Goal: Transaction & Acquisition: Purchase product/service

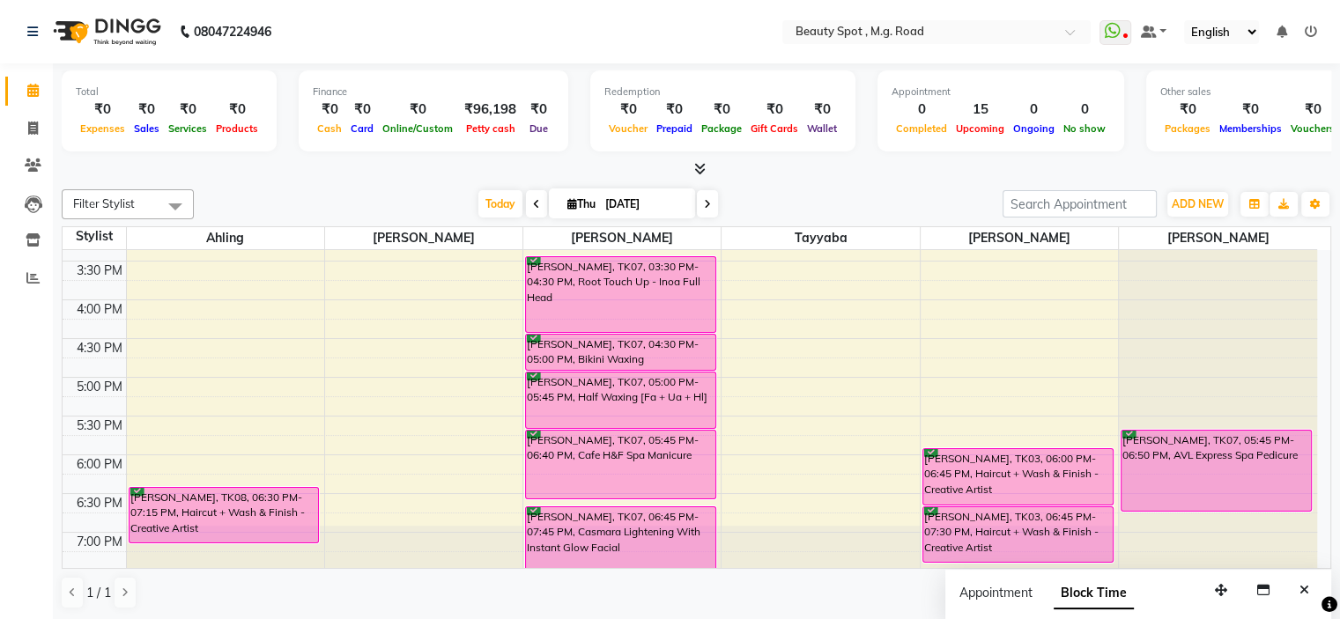
scroll to position [525, 0]
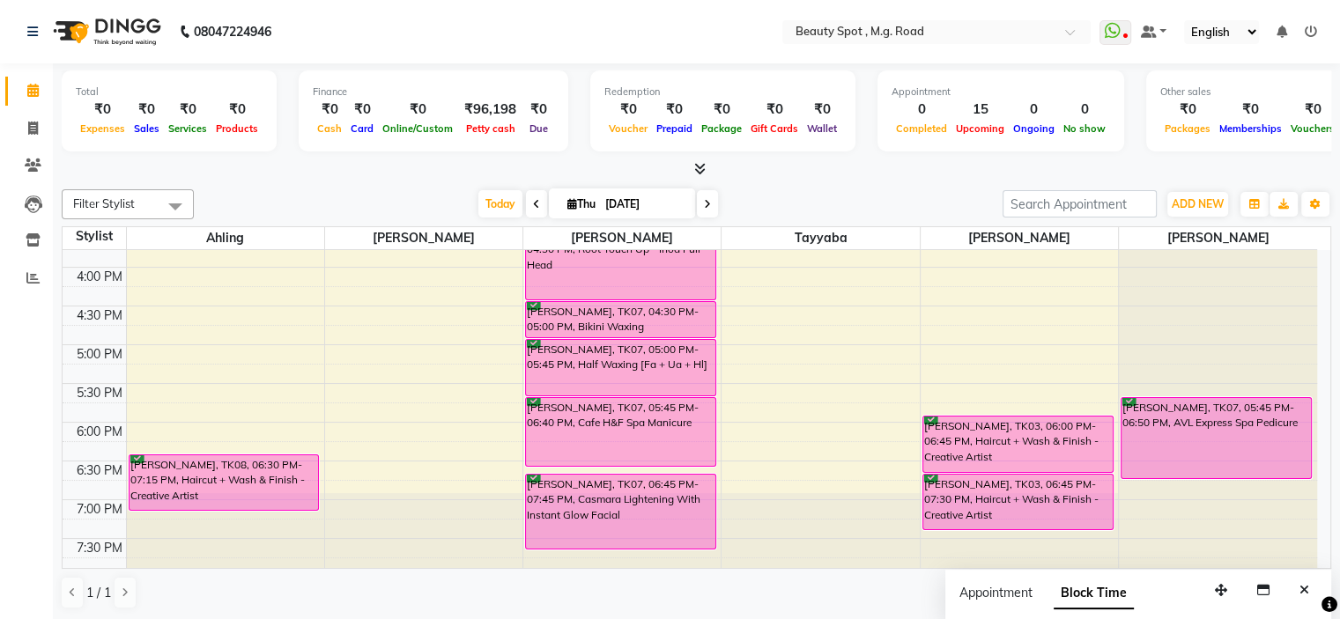
click at [965, 305] on div "9:00 AM 9:30 AM 10:00 AM 10:30 AM 11:00 AM 11:30 AM 12:00 PM 12:30 PM 1:00 PM 1…" at bounding box center [690, 151] width 1254 height 852
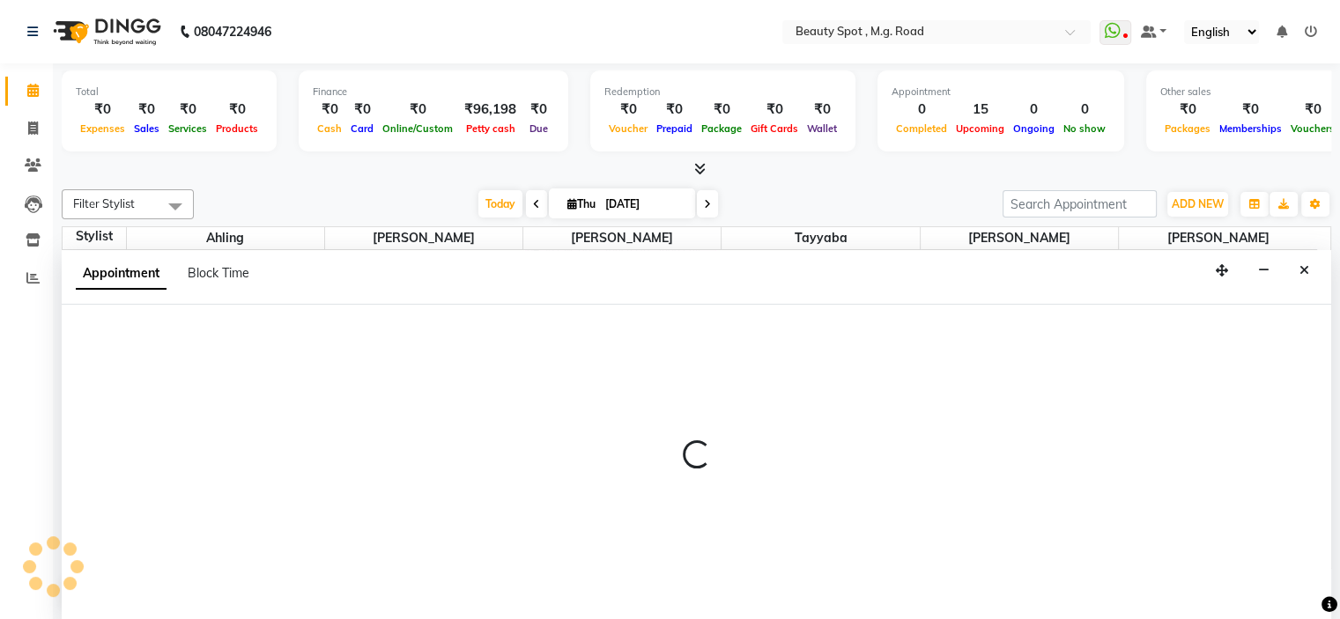
select select "71898"
select select "tentative"
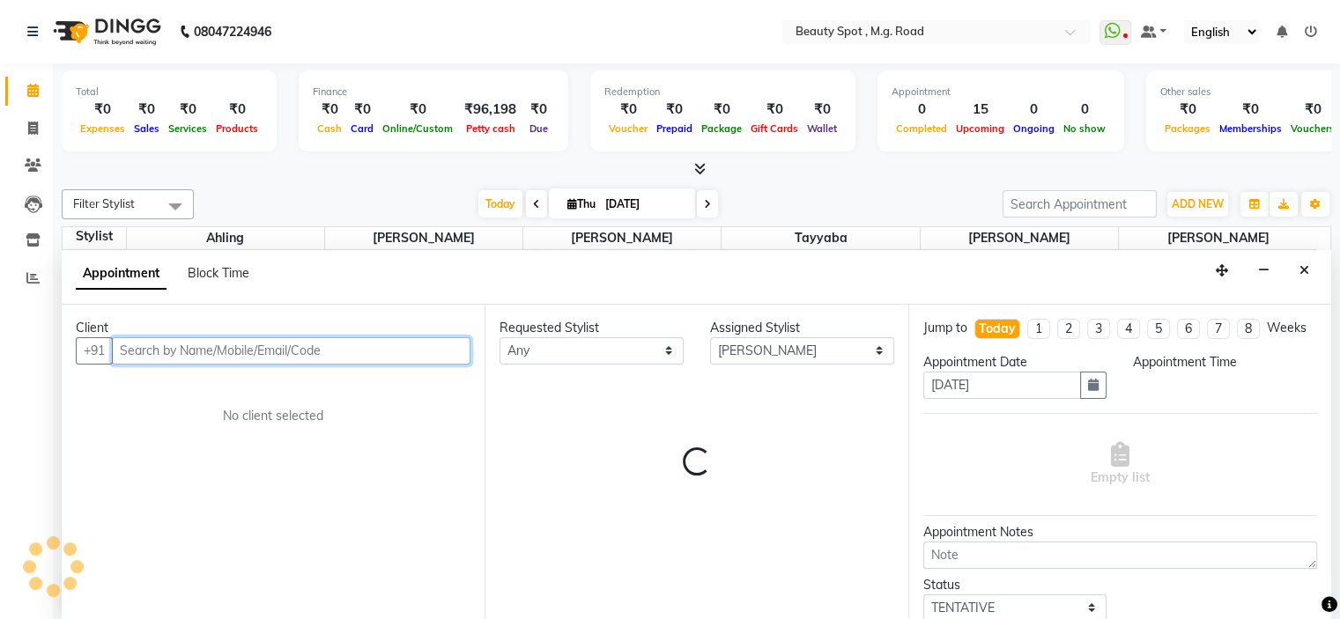
scroll to position [0, 0]
select select "990"
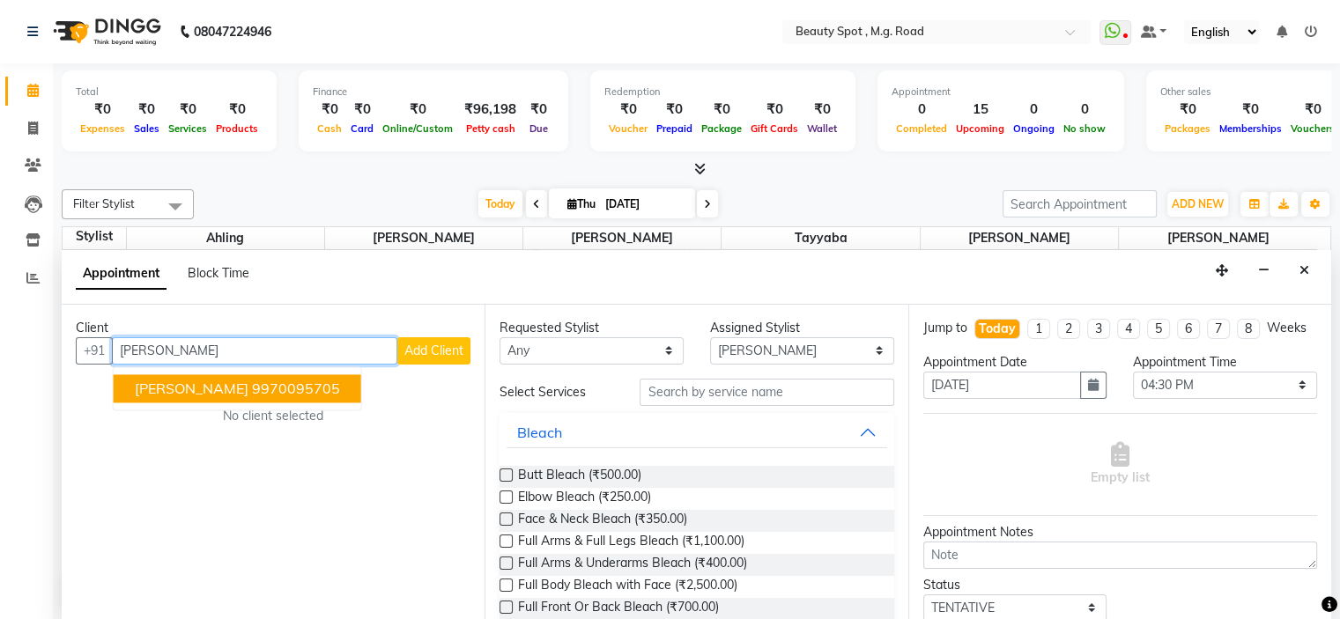
click at [237, 387] on span "PADMJA YEMUL" at bounding box center [192, 389] width 114 height 18
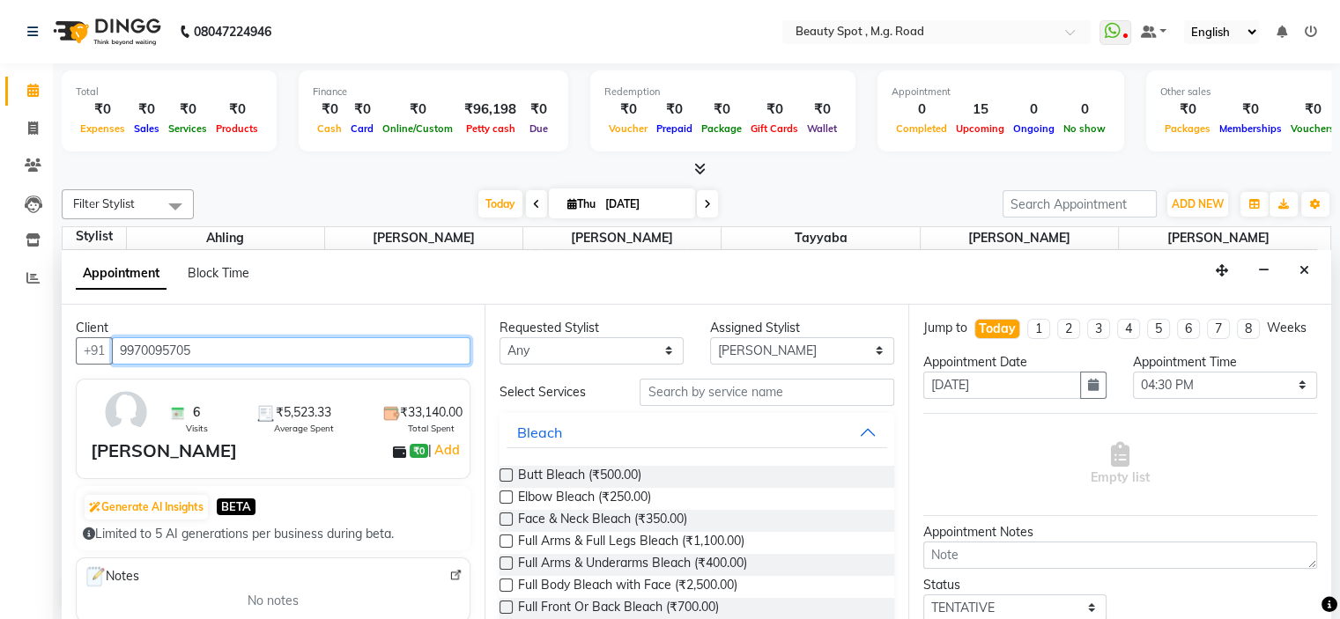
type input "9970095705"
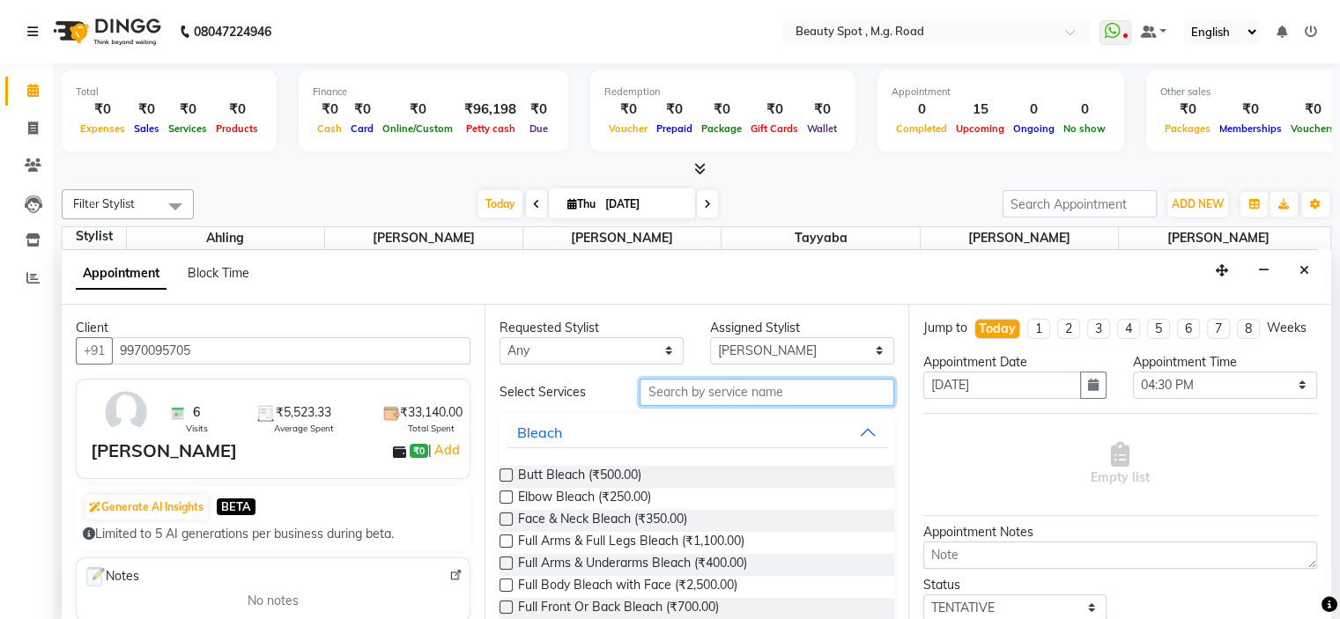
click at [803, 388] on input "text" at bounding box center [766, 392] width 254 height 27
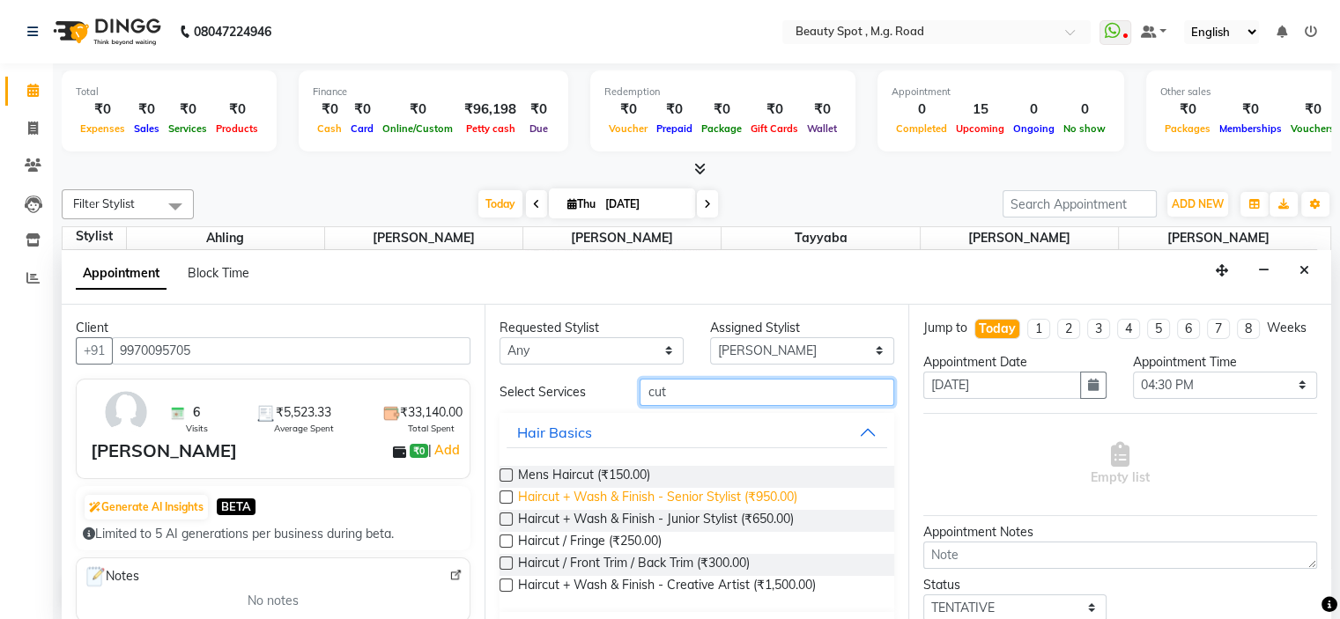
type input "cut"
click at [676, 490] on span "Haircut + Wash & Finish - Senior Stylist (₹950.00)" at bounding box center [657, 499] width 279 height 22
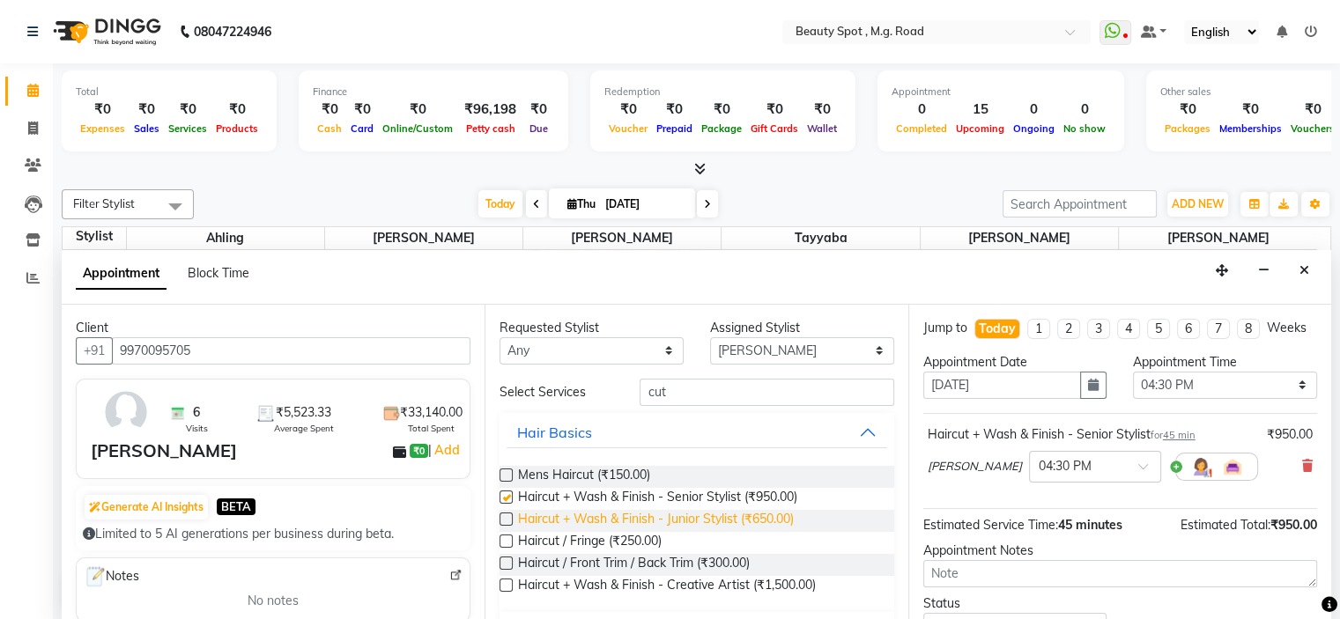
checkbox input "false"
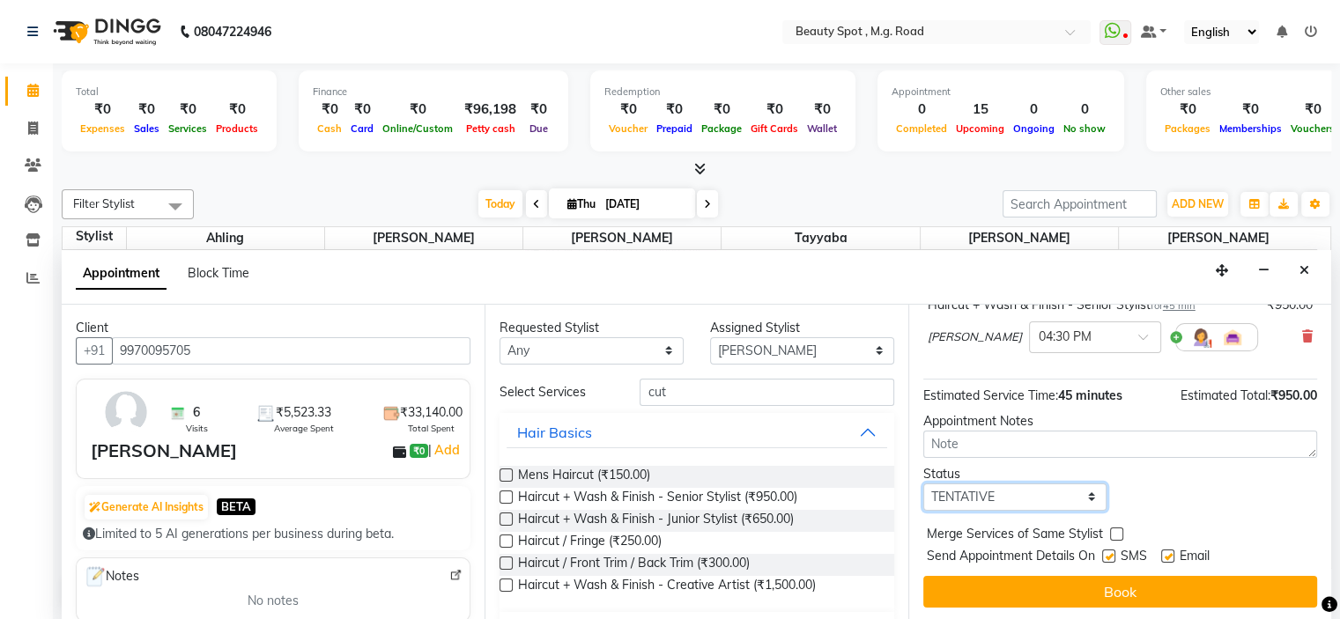
click at [1001, 493] on select "Select TENTATIVE CONFIRM CHECK-IN UPCOMING" at bounding box center [1015, 497] width 184 height 27
select select "confirm booking"
click at [923, 484] on select "Select TENTATIVE CONFIRM CHECK-IN UPCOMING" at bounding box center [1015, 497] width 184 height 27
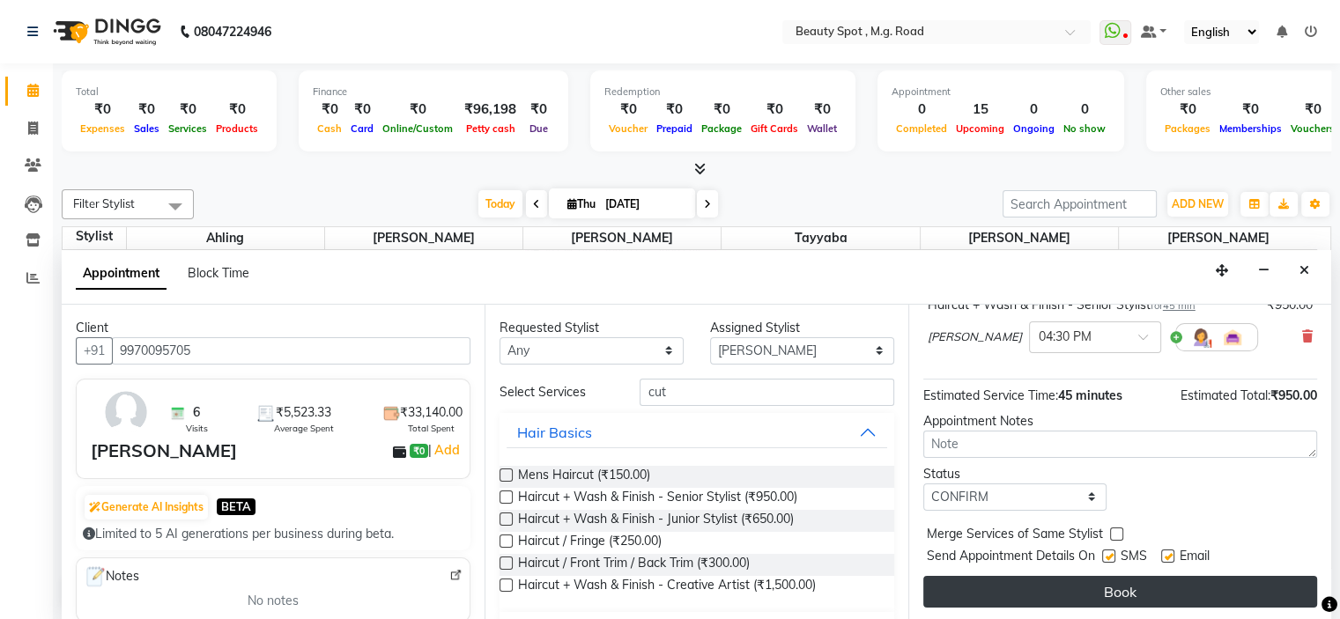
click at [1118, 587] on button "Book" at bounding box center [1120, 592] width 394 height 32
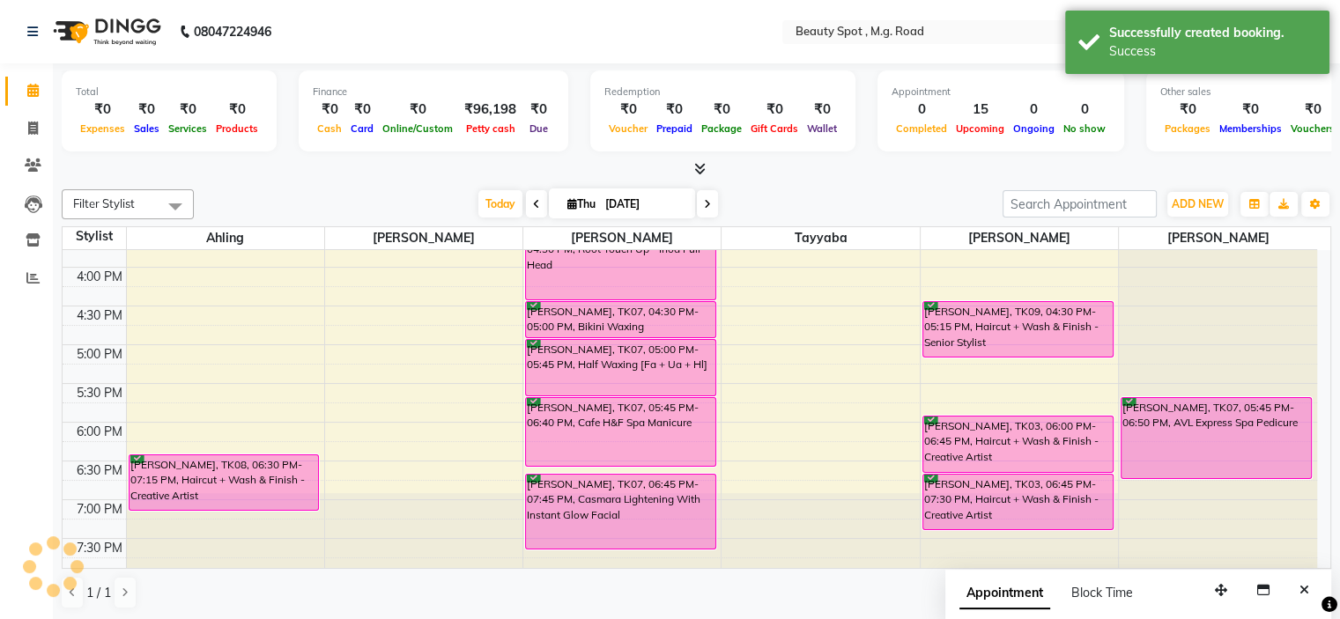
scroll to position [0, 0]
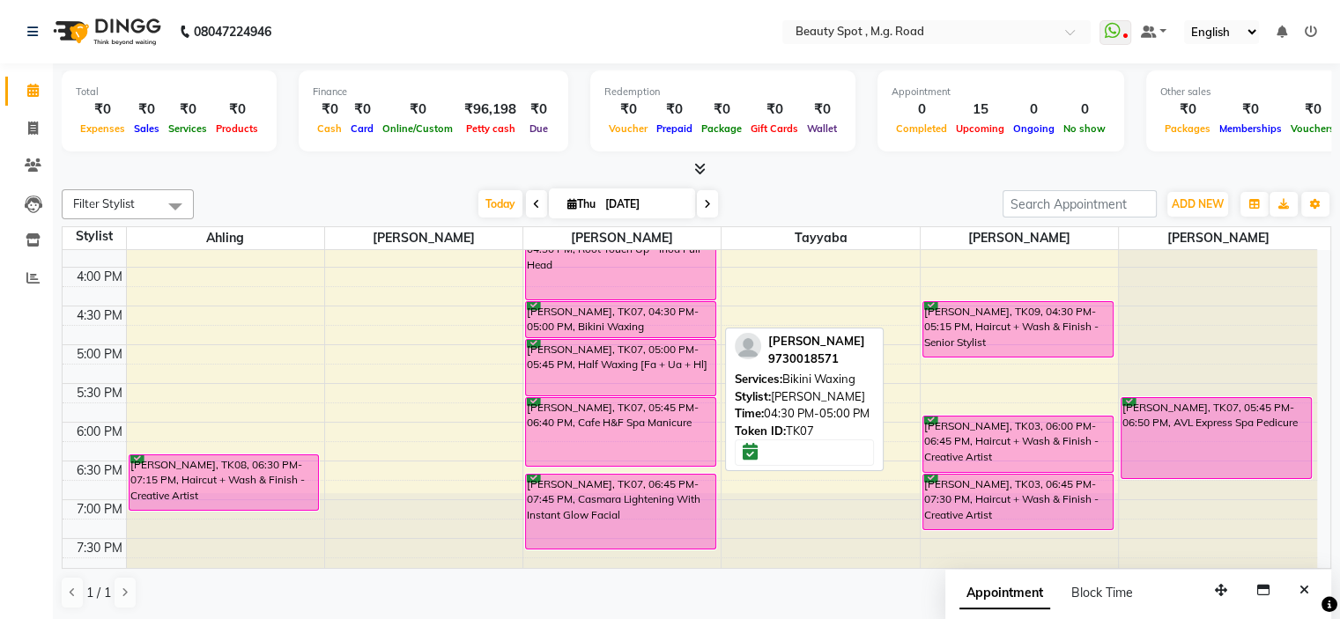
click at [621, 329] on div "MRINALINI WANKHEDE, TK07, 04:30 PM-05:00 PM, Bikini Waxing" at bounding box center [620, 319] width 189 height 35
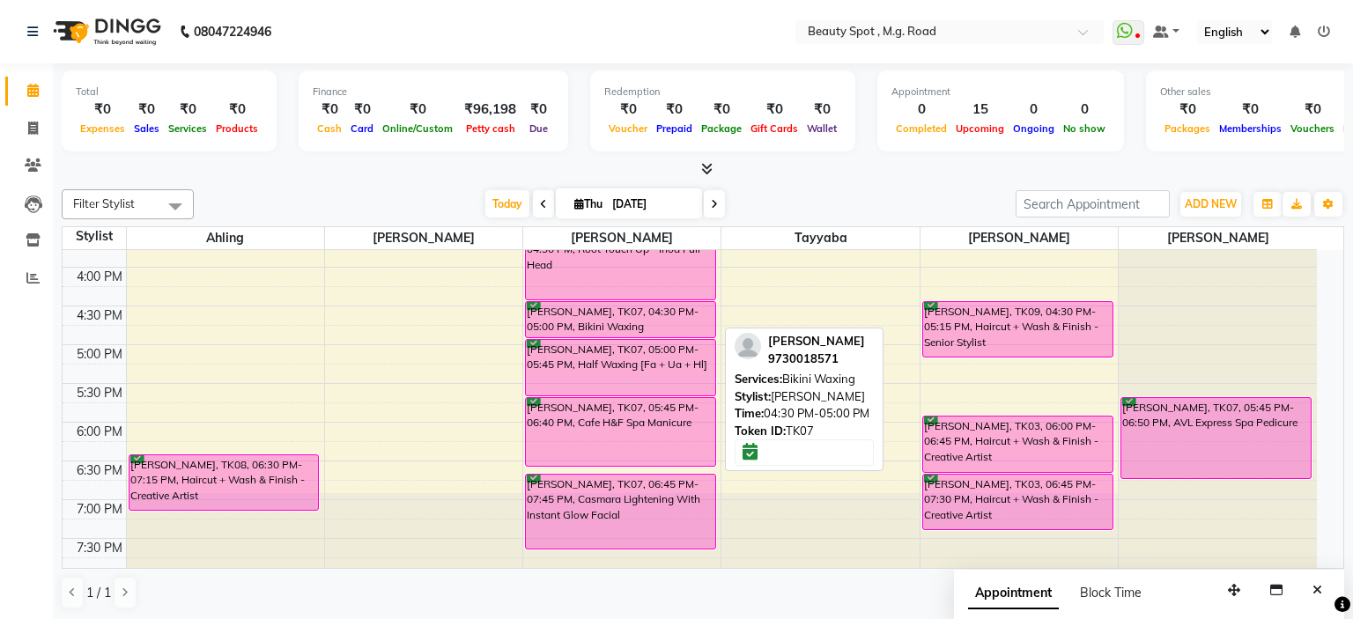
select select "6"
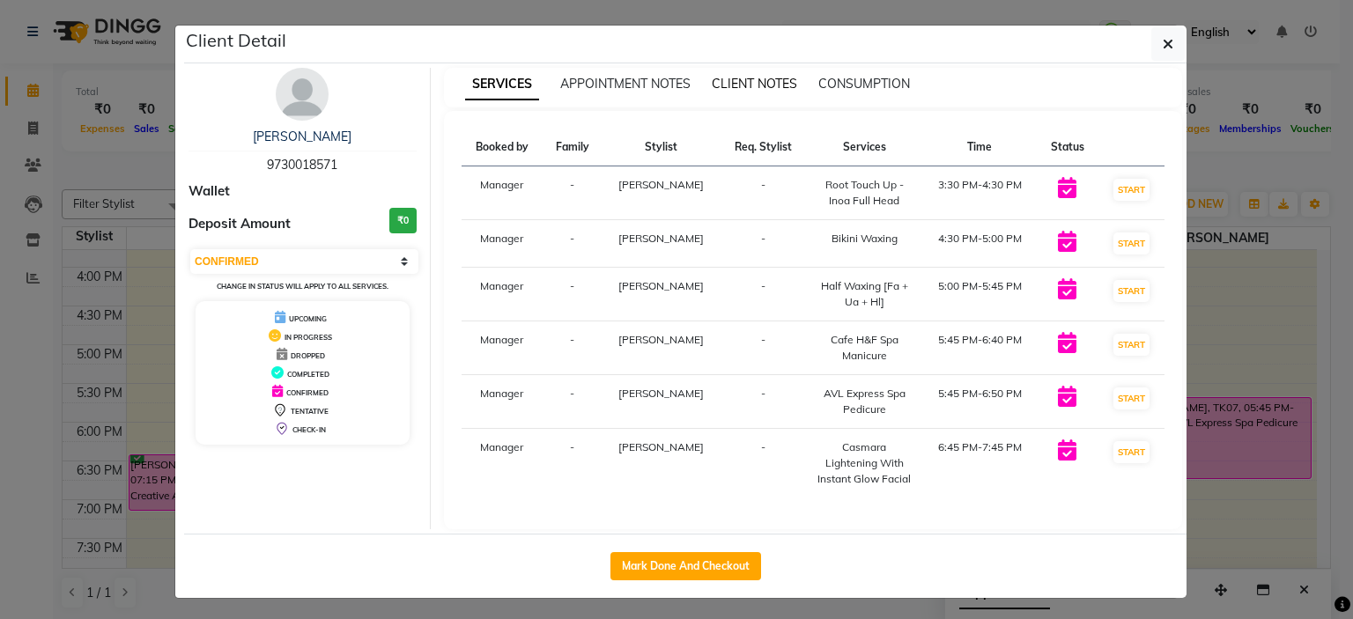
click at [730, 89] on span "CLIENT NOTES" at bounding box center [754, 84] width 85 height 16
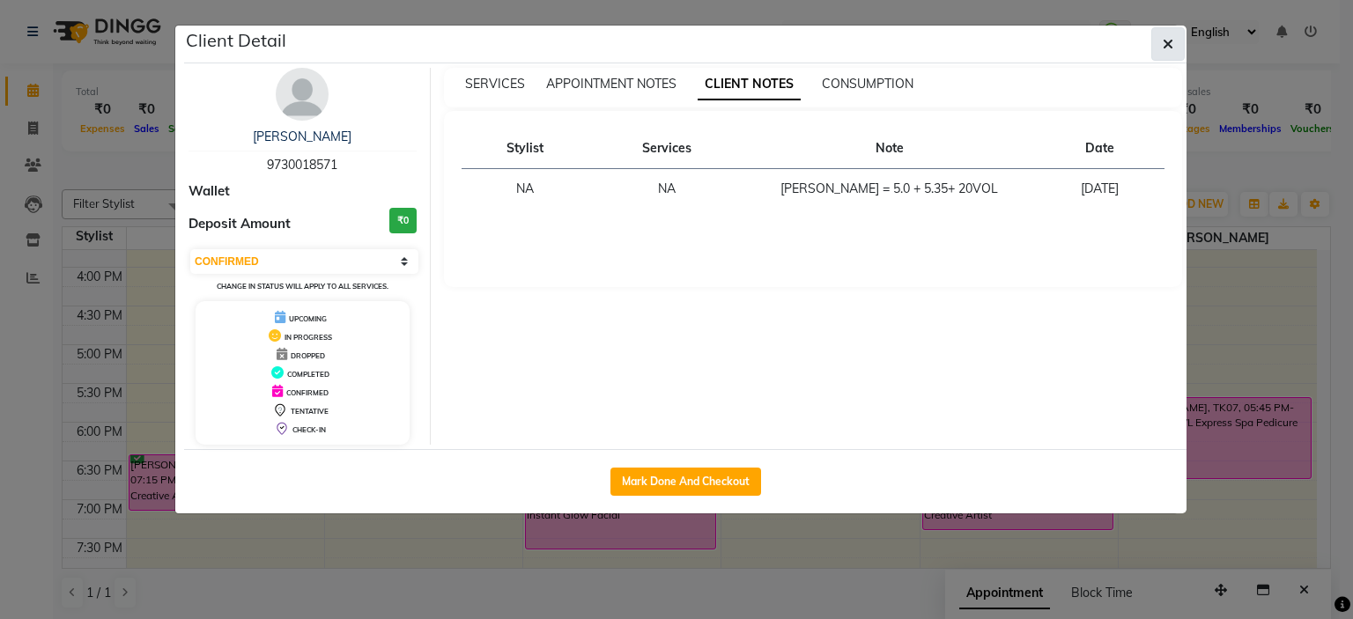
click at [1163, 41] on icon "button" at bounding box center [1168, 44] width 11 height 14
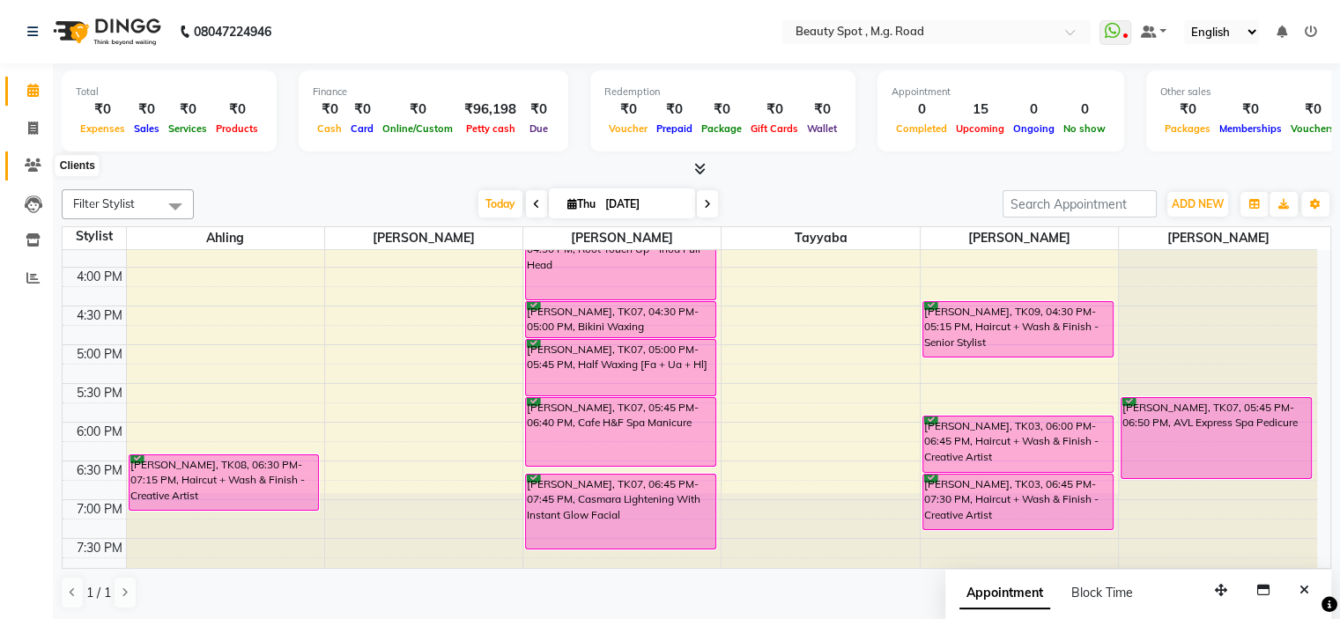
click at [29, 159] on icon at bounding box center [33, 165] width 17 height 13
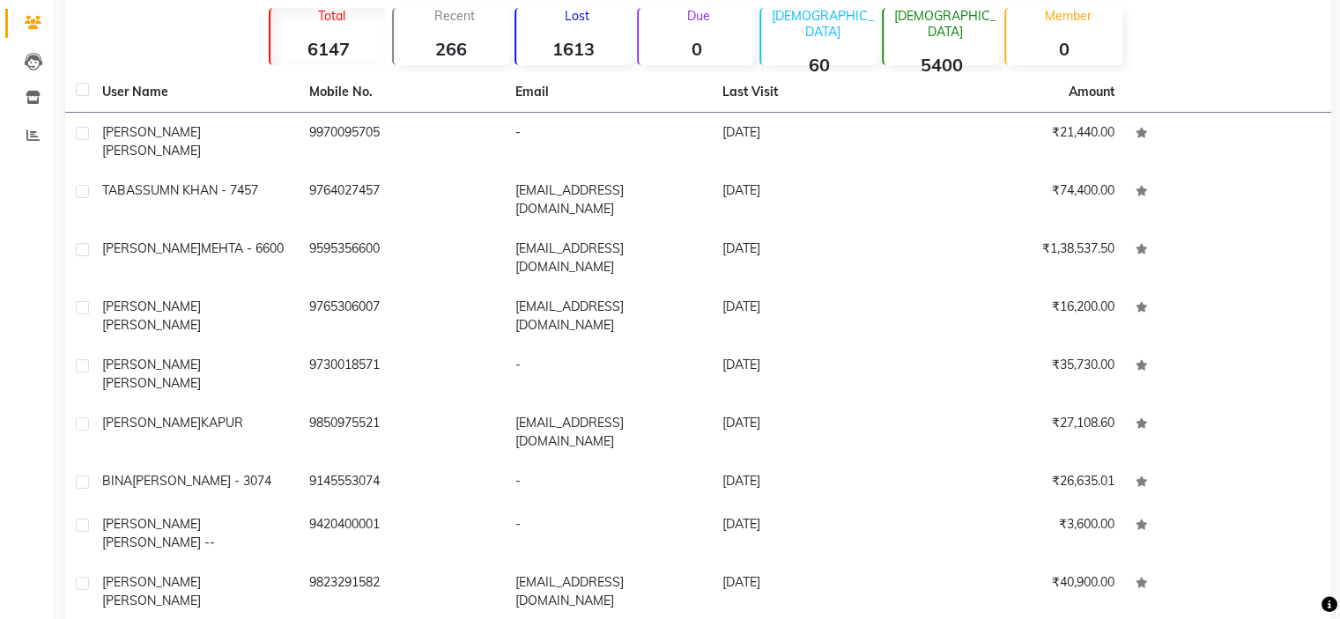
scroll to position [55, 0]
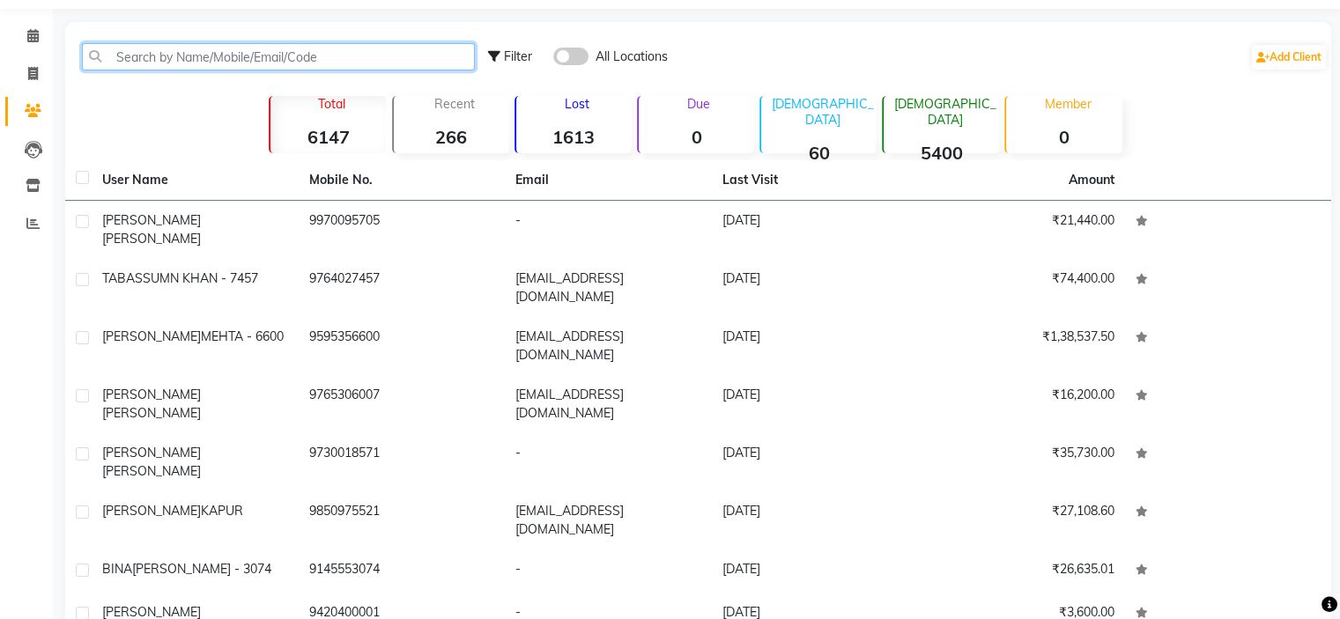
click at [140, 49] on input "text" at bounding box center [278, 56] width 393 height 27
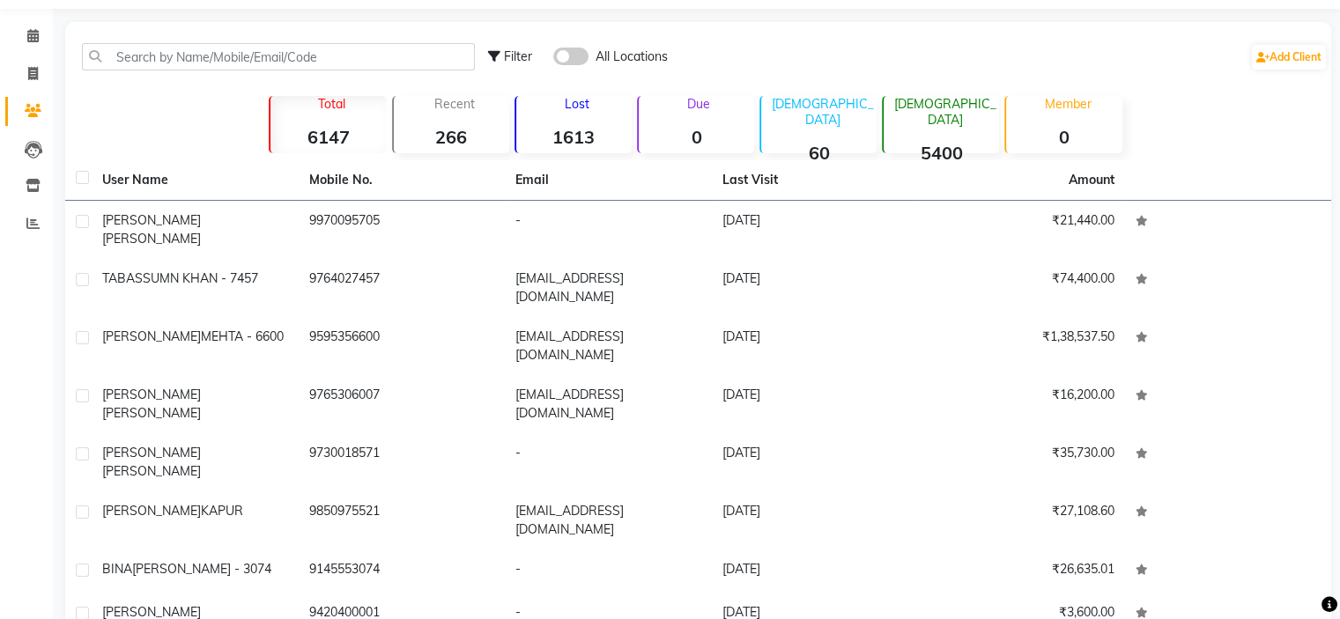
click at [581, 55] on span at bounding box center [570, 57] width 35 height 18
click at [553, 59] on input "checkbox" at bounding box center [553, 59] width 0 height 0
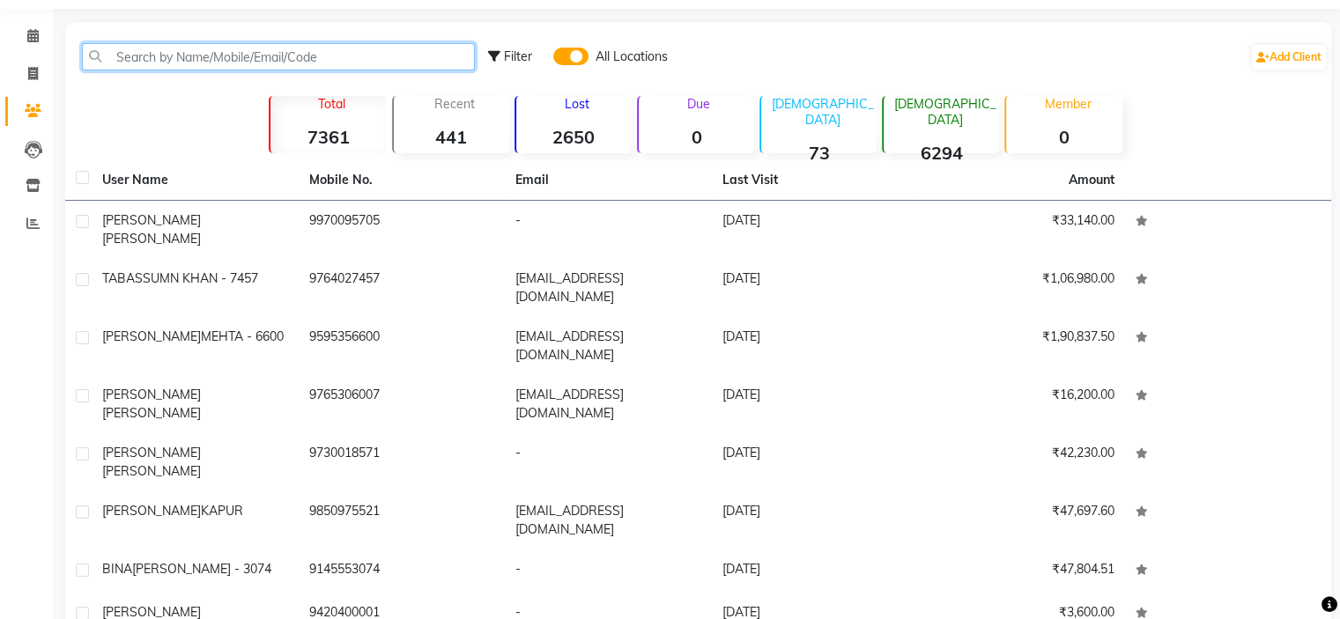
click at [145, 59] on input "text" at bounding box center [278, 56] width 393 height 27
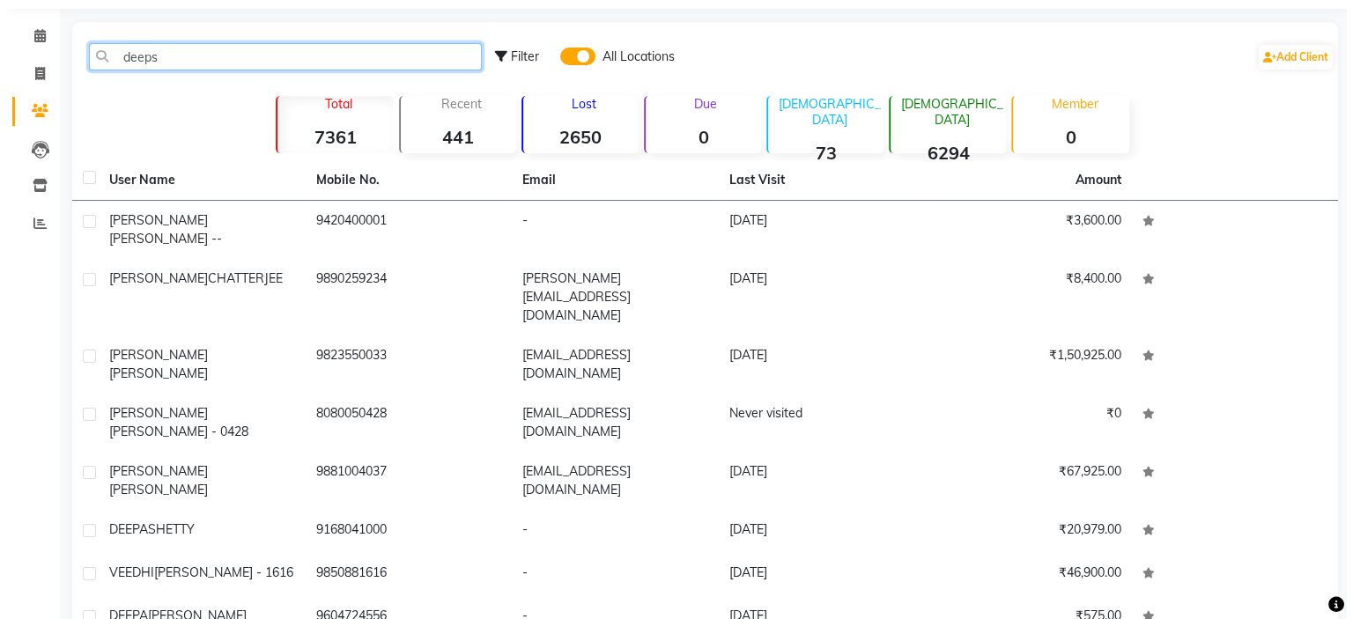
scroll to position [11, 0]
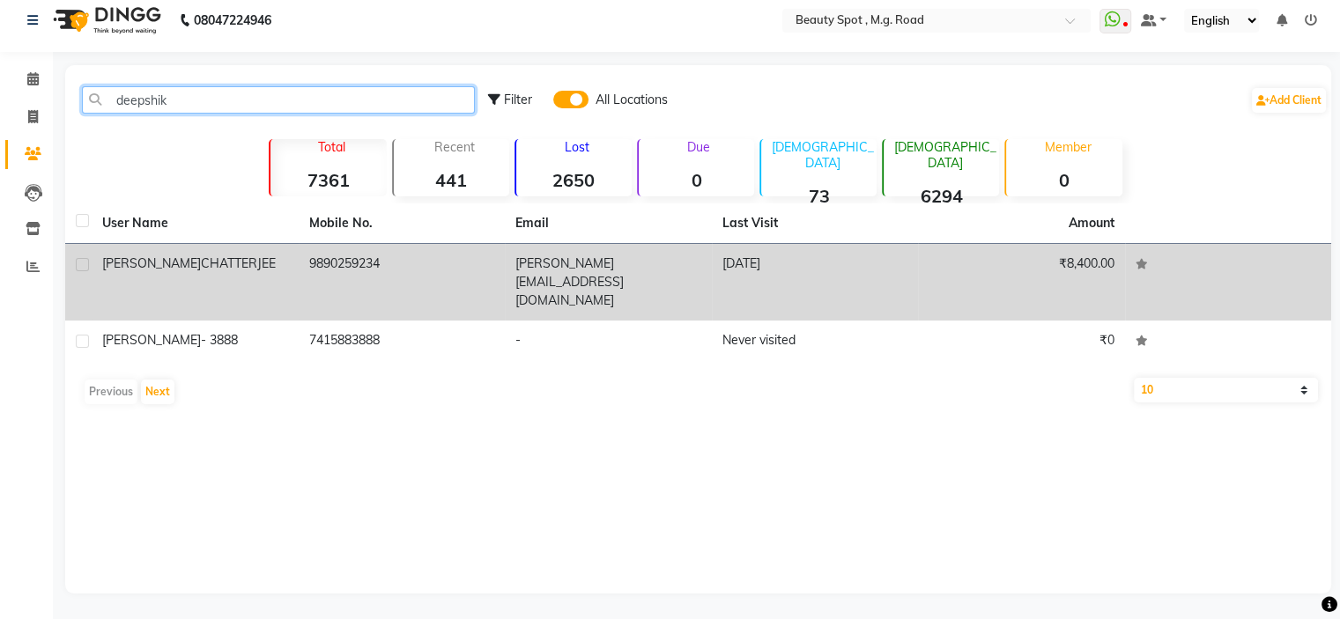
type input "deepshik"
click at [342, 261] on td "9890259234" at bounding box center [402, 282] width 207 height 77
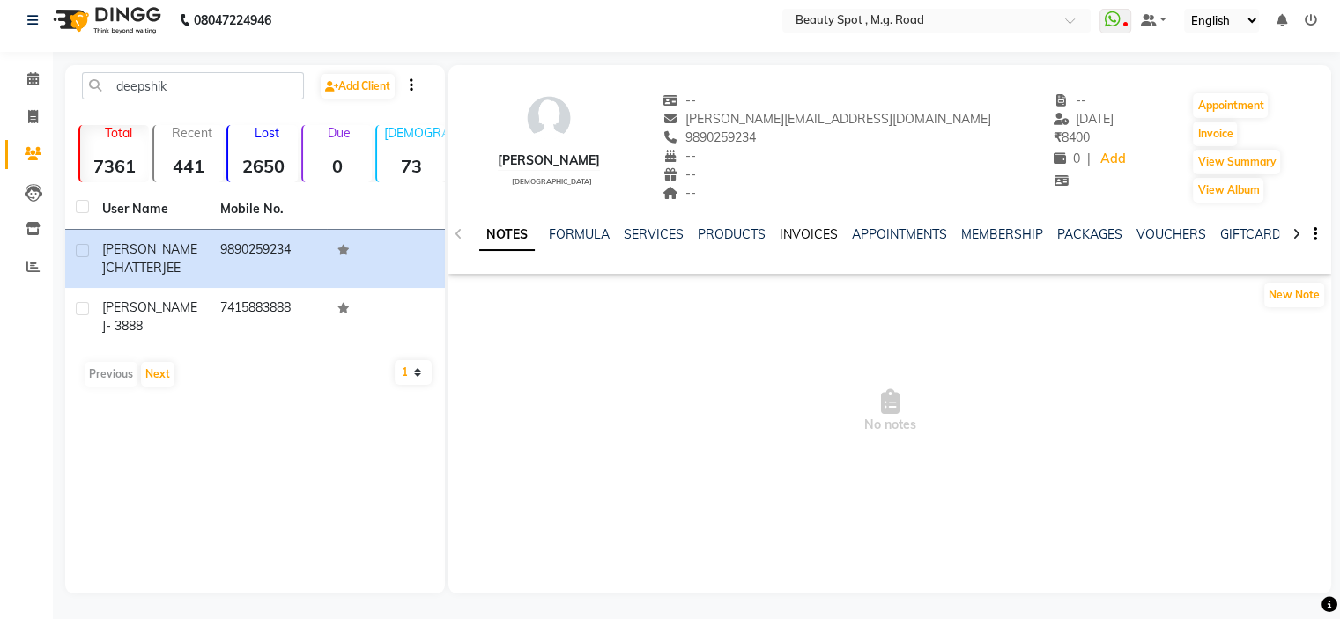
click at [810, 230] on link "INVOICES" at bounding box center [808, 234] width 58 height 16
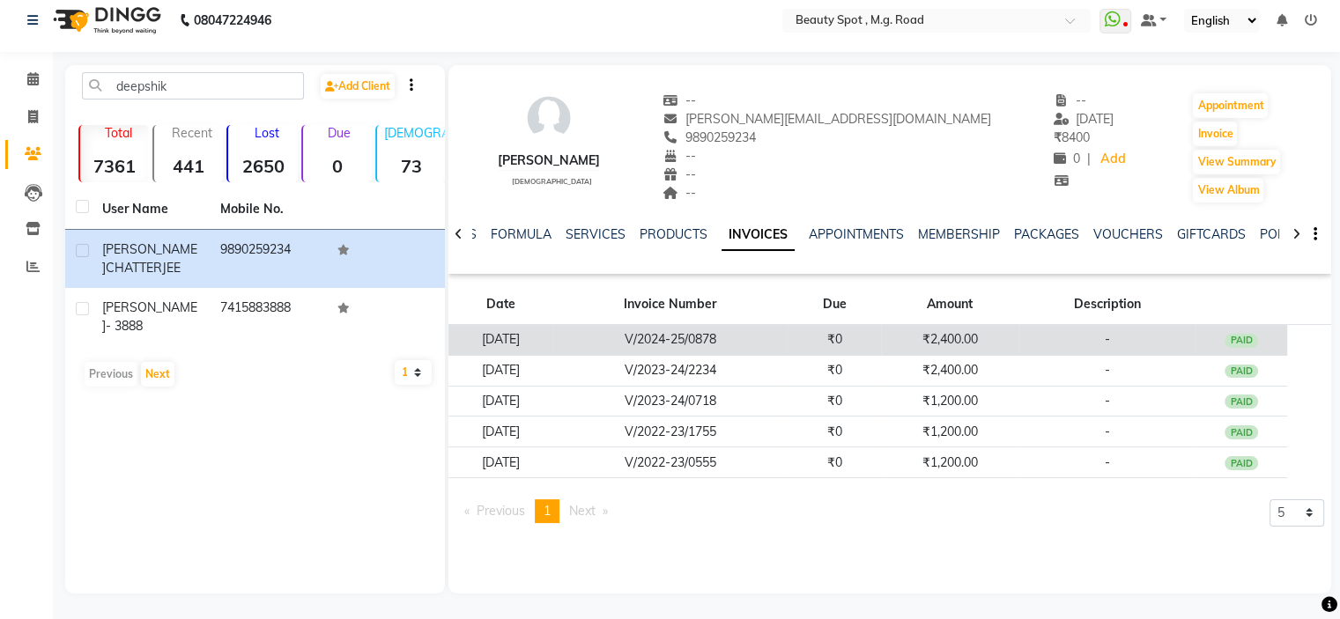
click at [828, 341] on td "₹0" at bounding box center [833, 340] width 93 height 31
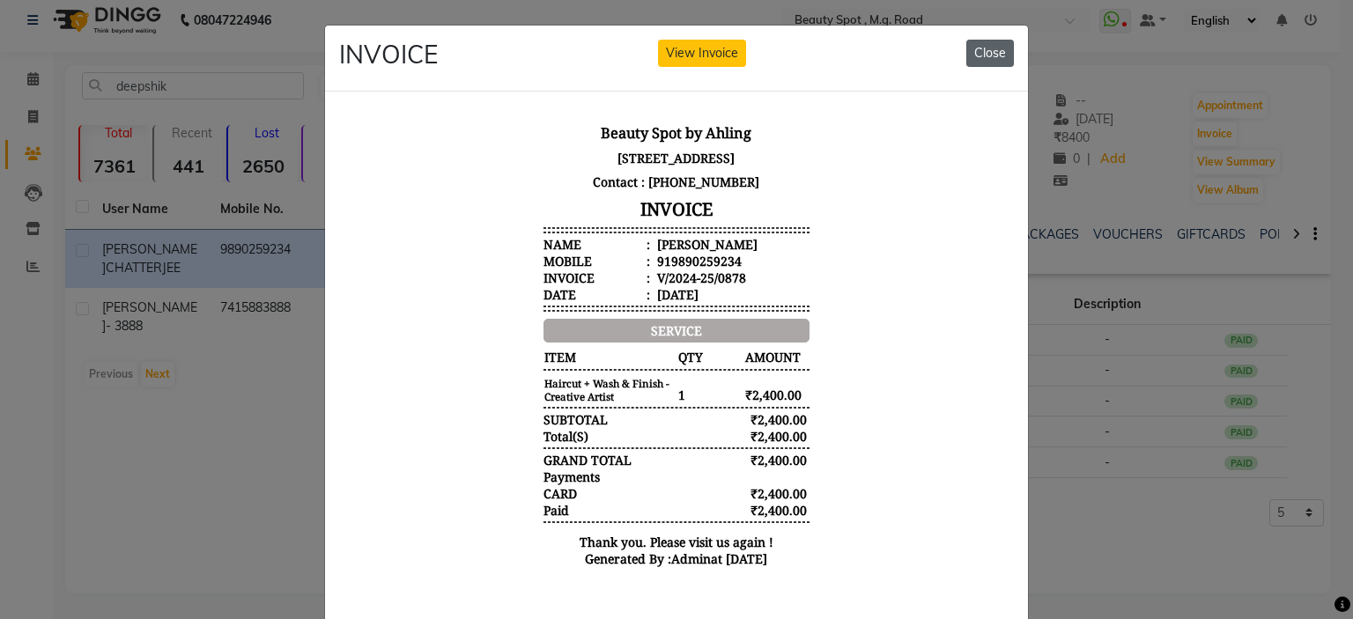
click at [971, 48] on button "Close" at bounding box center [990, 53] width 48 height 27
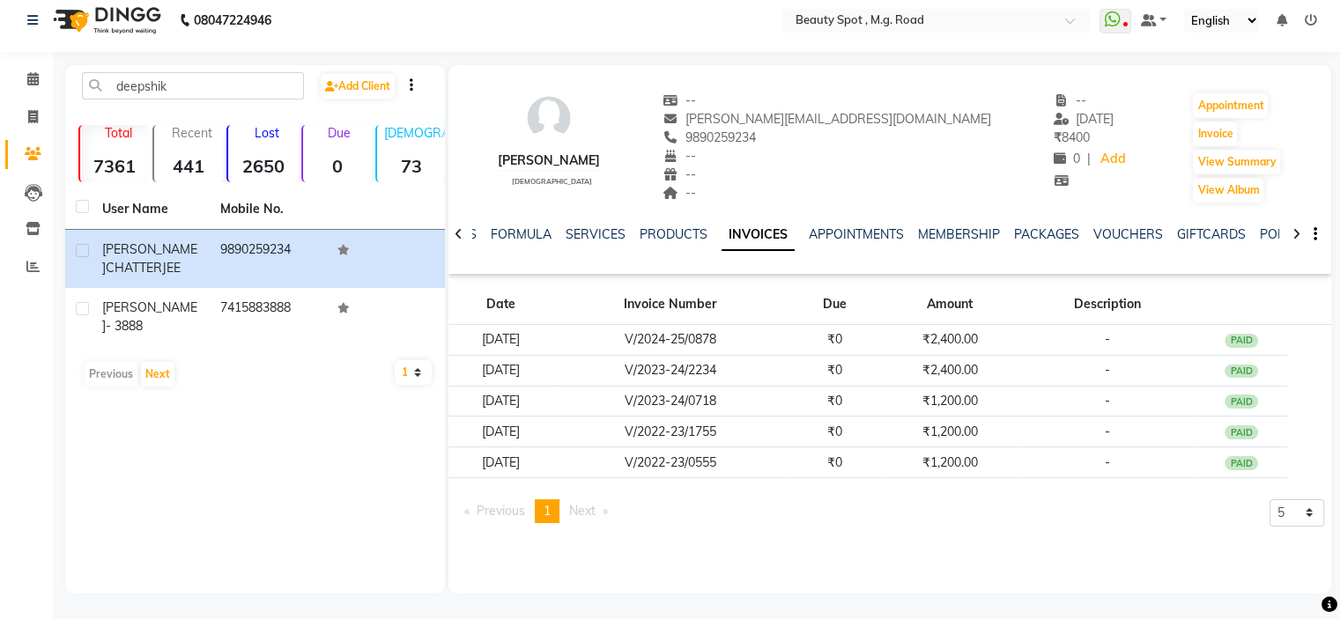
click at [590, 510] on span "Next page" at bounding box center [582, 511] width 26 height 16
click at [917, 18] on input "text" at bounding box center [918, 22] width 255 height 18
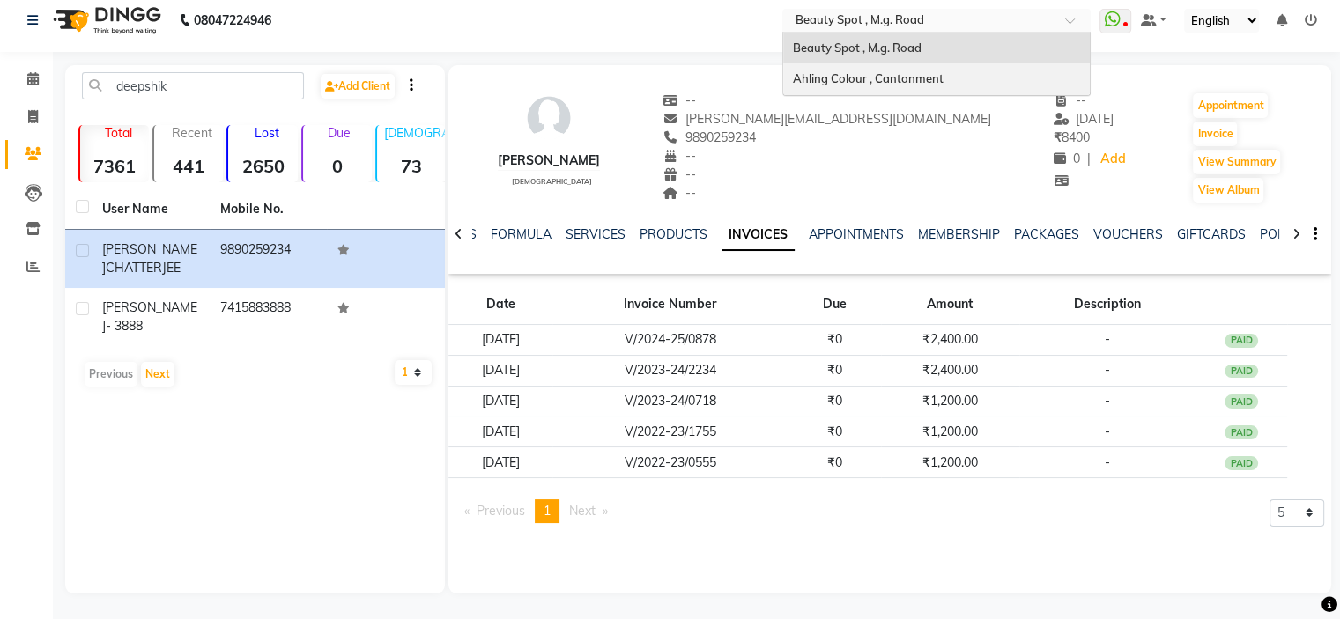
click at [924, 72] on span "Ahling Colour , Cantonment" at bounding box center [867, 78] width 151 height 14
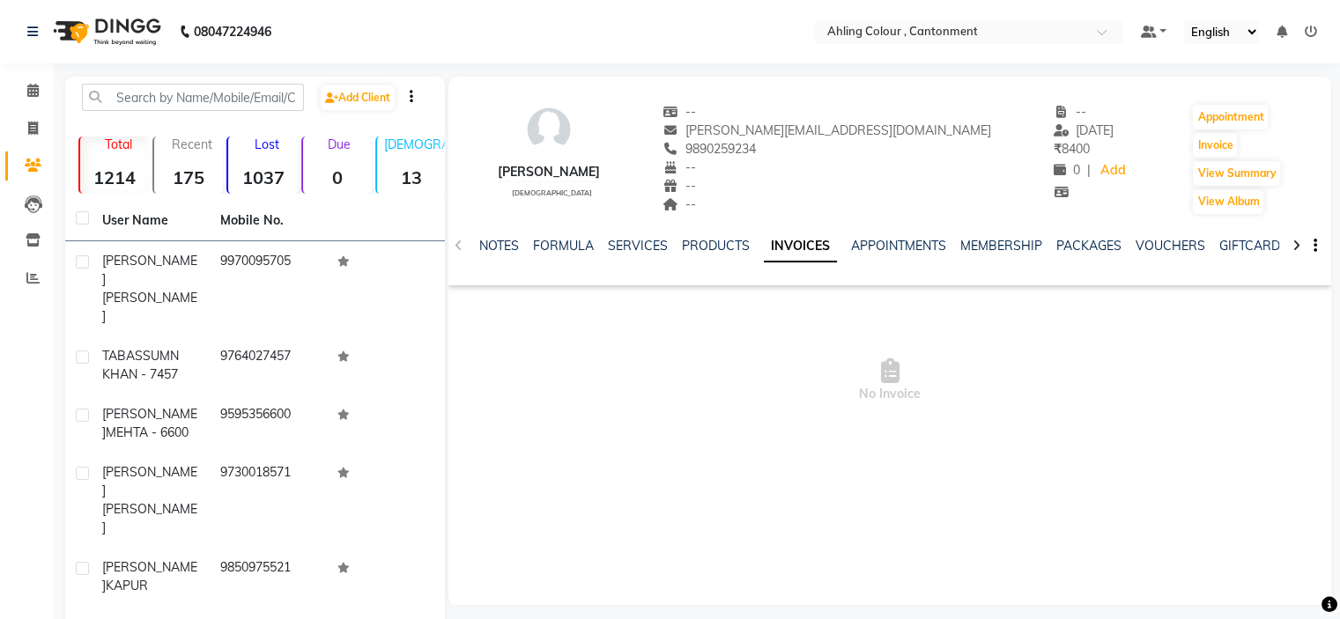
click at [786, 252] on link "INVOICES" at bounding box center [800, 247] width 73 height 32
click at [899, 27] on input "text" at bounding box center [950, 34] width 255 height 18
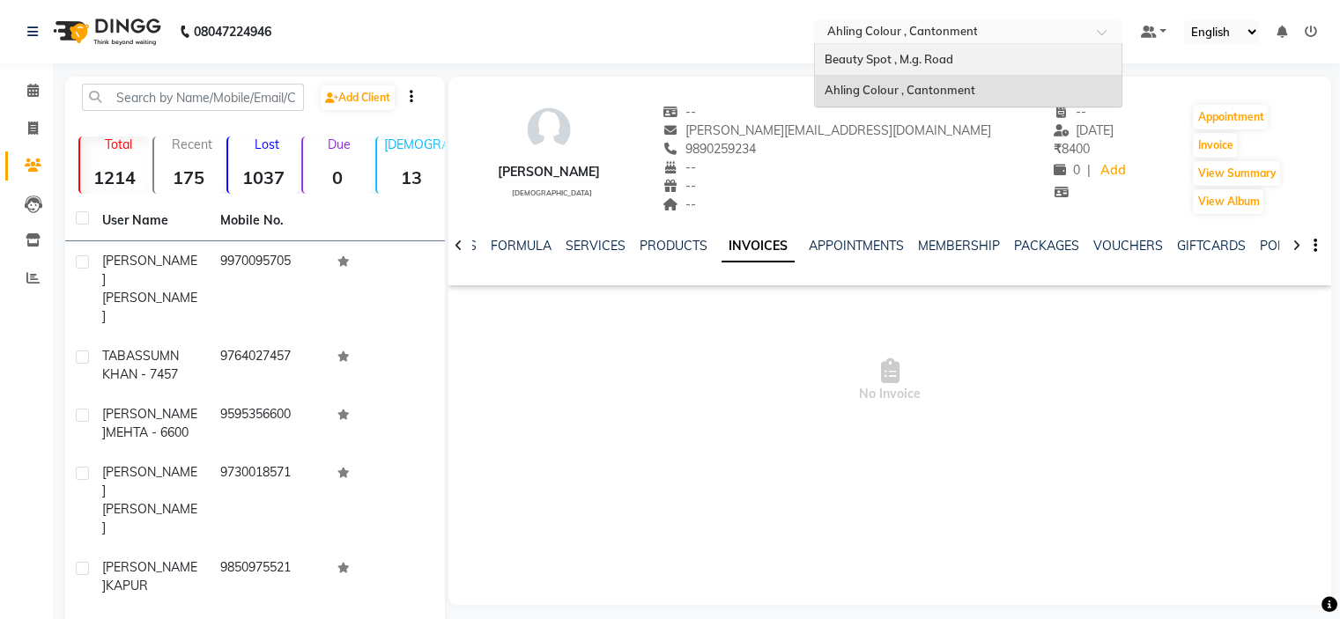
click at [902, 56] on span "Beauty Spot , M.g. Road" at bounding box center [887, 59] width 129 height 14
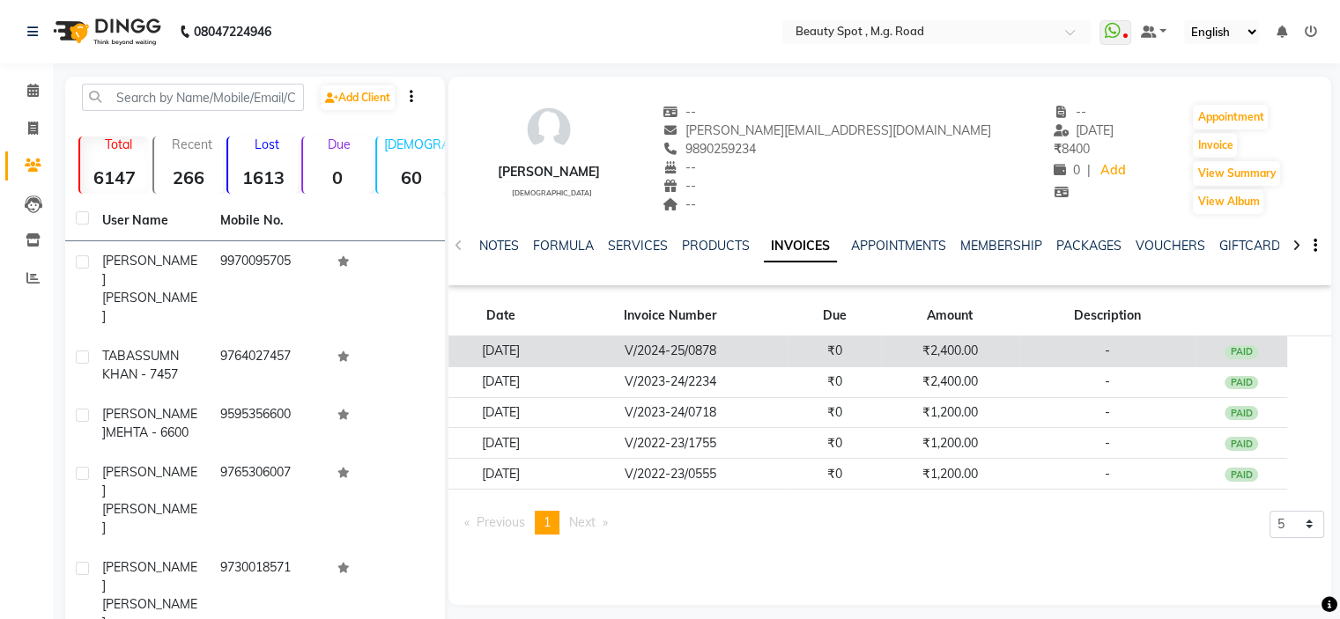
click at [696, 348] on td "V/2024-25/0878" at bounding box center [669, 351] width 235 height 31
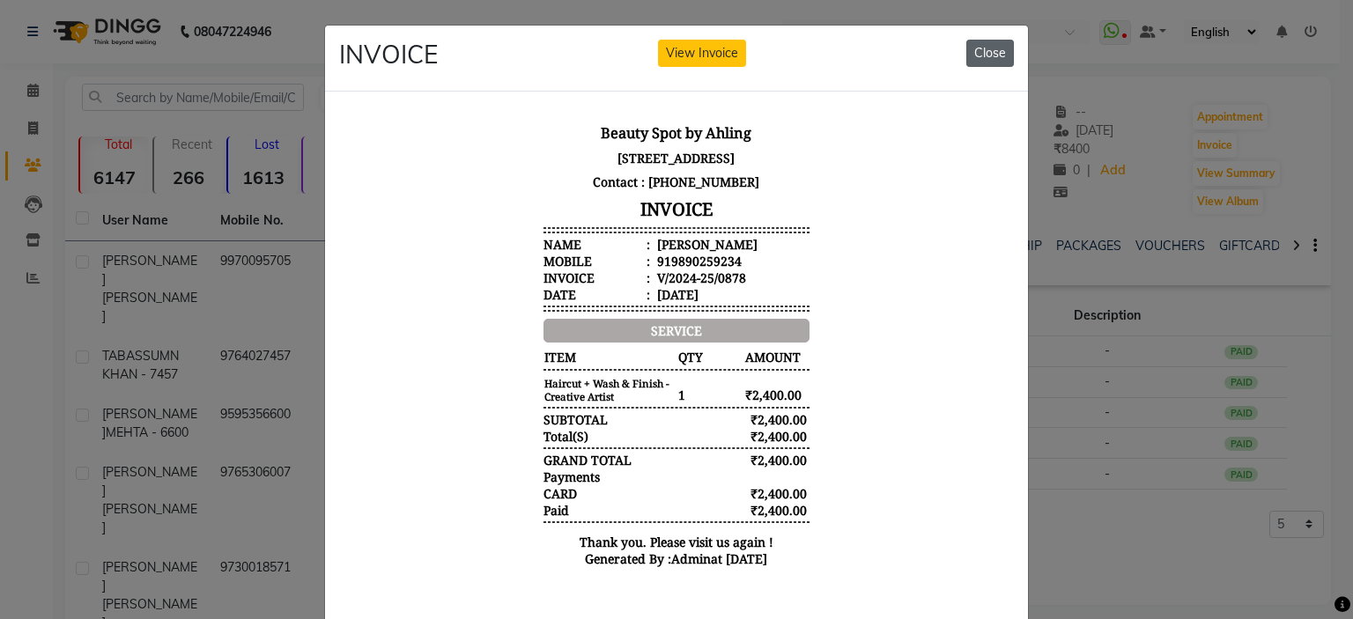
click at [990, 50] on button "Close" at bounding box center [990, 53] width 48 height 27
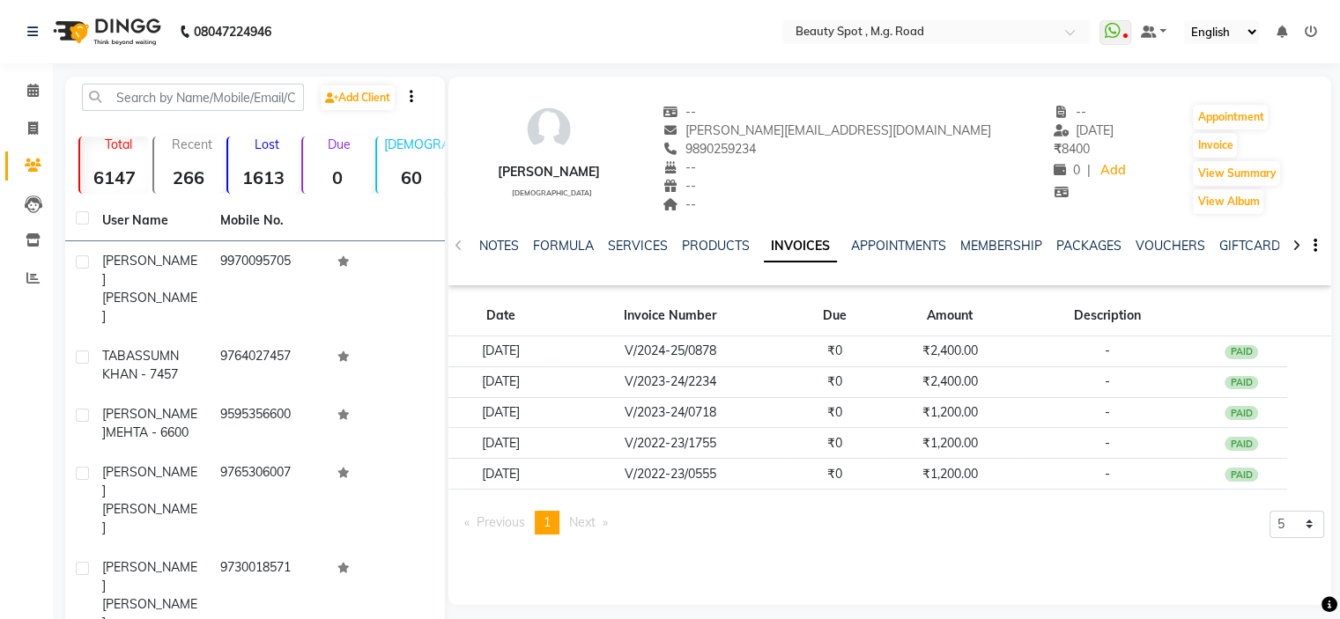
click at [595, 521] on span "Next page" at bounding box center [582, 522] width 26 height 16
click at [588, 516] on span "Next page" at bounding box center [582, 522] width 26 height 16
click at [853, 26] on input "text" at bounding box center [918, 34] width 255 height 18
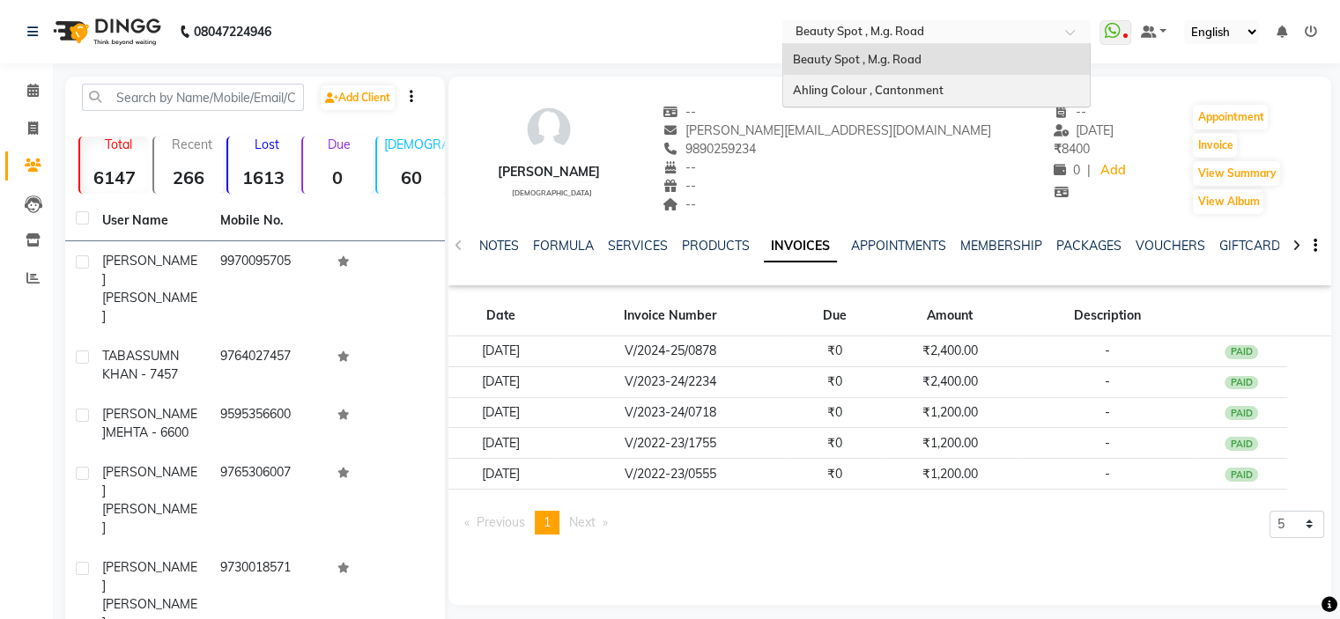
click at [855, 85] on span "Ahling Colour , Cantonment" at bounding box center [867, 90] width 151 height 14
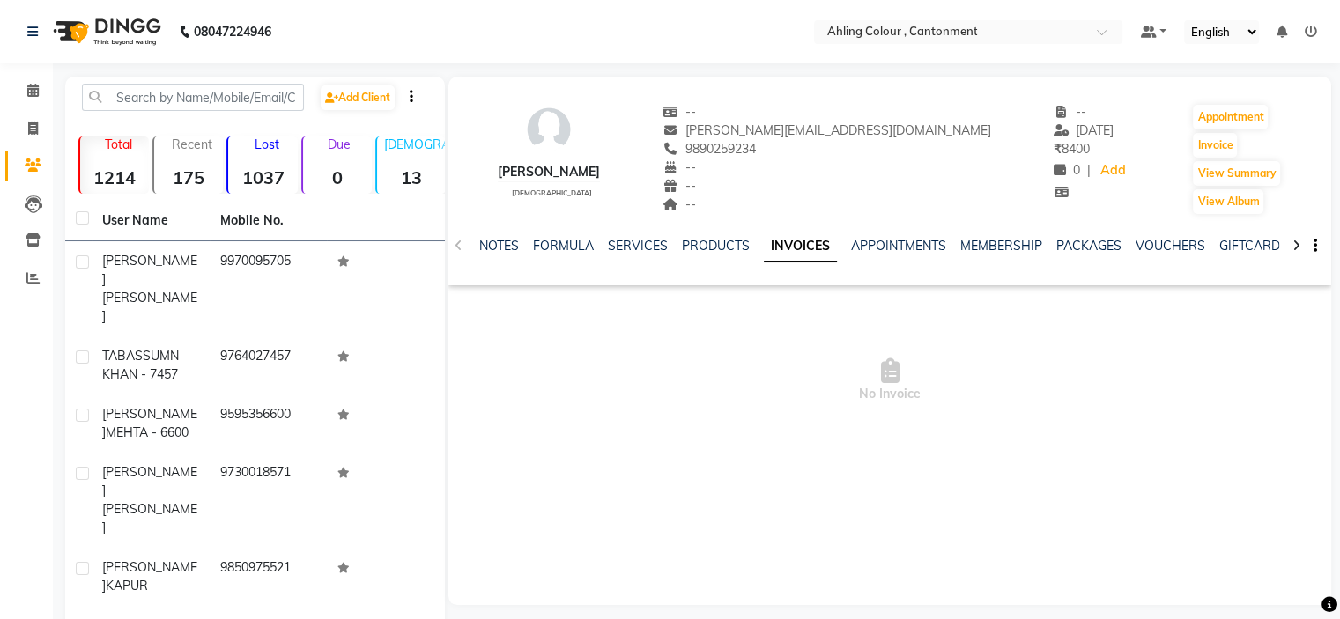
click at [786, 249] on link "INVOICES" at bounding box center [800, 247] width 73 height 32
click at [767, 249] on link "INVOICES" at bounding box center [757, 247] width 73 height 32
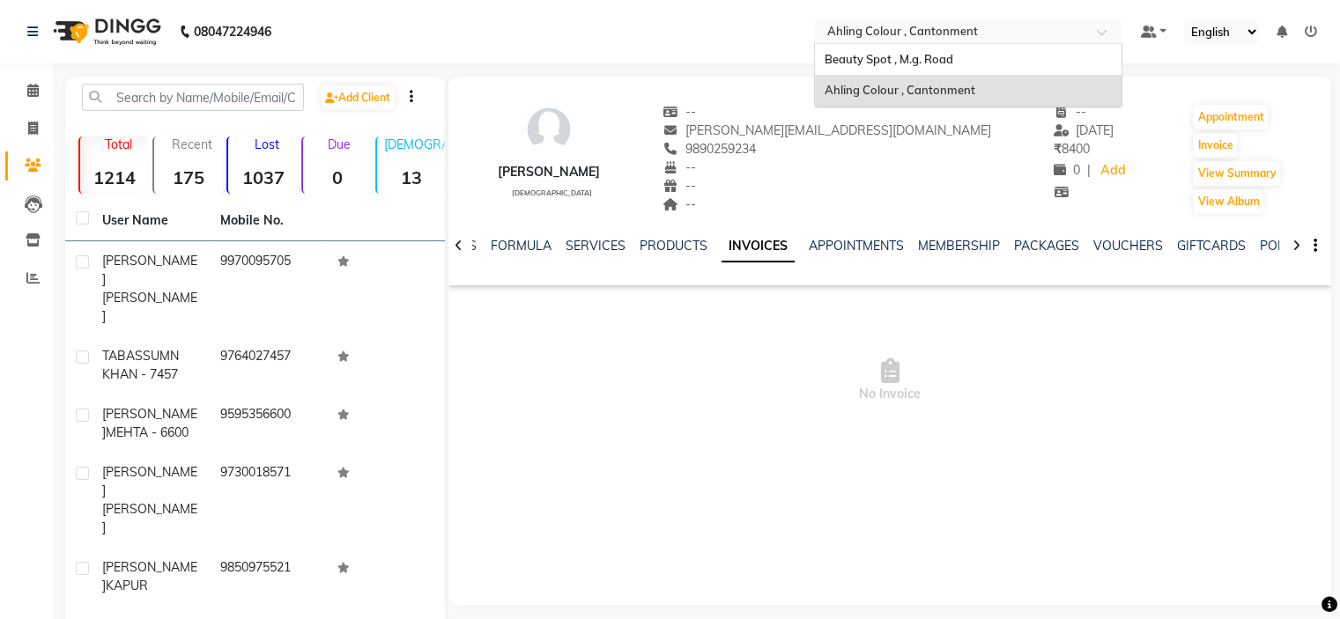
click at [902, 33] on input "text" at bounding box center [950, 34] width 255 height 18
click at [908, 56] on span "Beauty Spot , M.g. Road" at bounding box center [887, 59] width 129 height 14
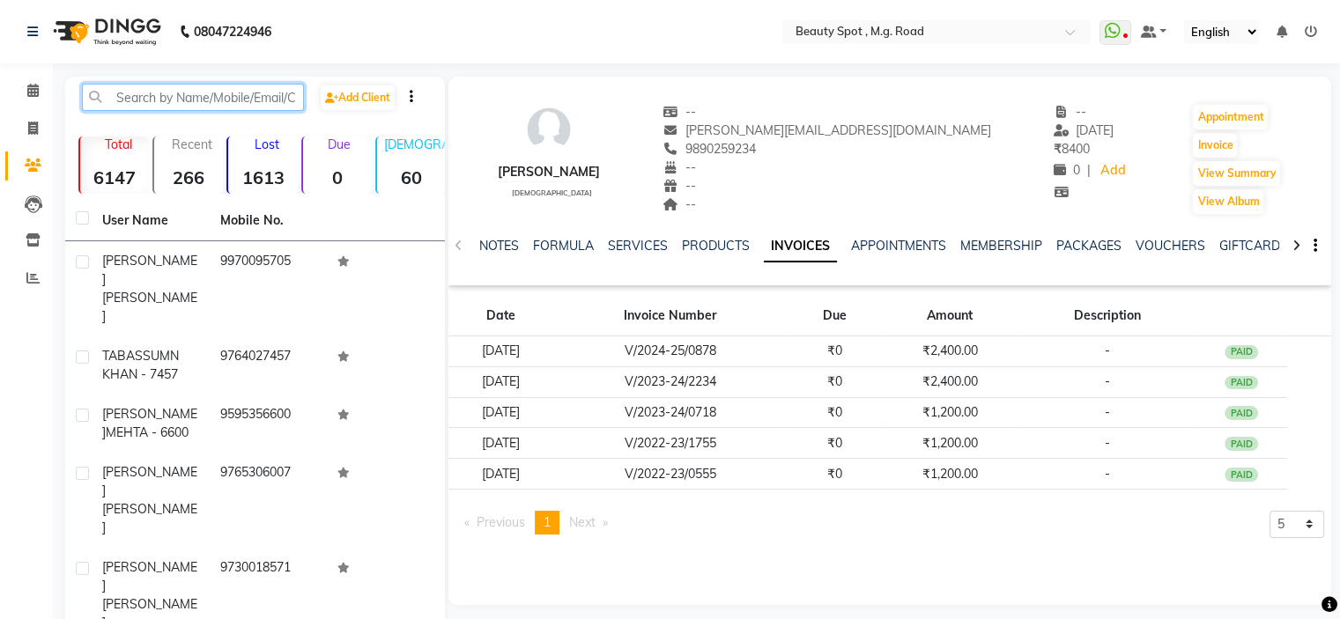
click at [181, 97] on input "text" at bounding box center [193, 97] width 222 height 27
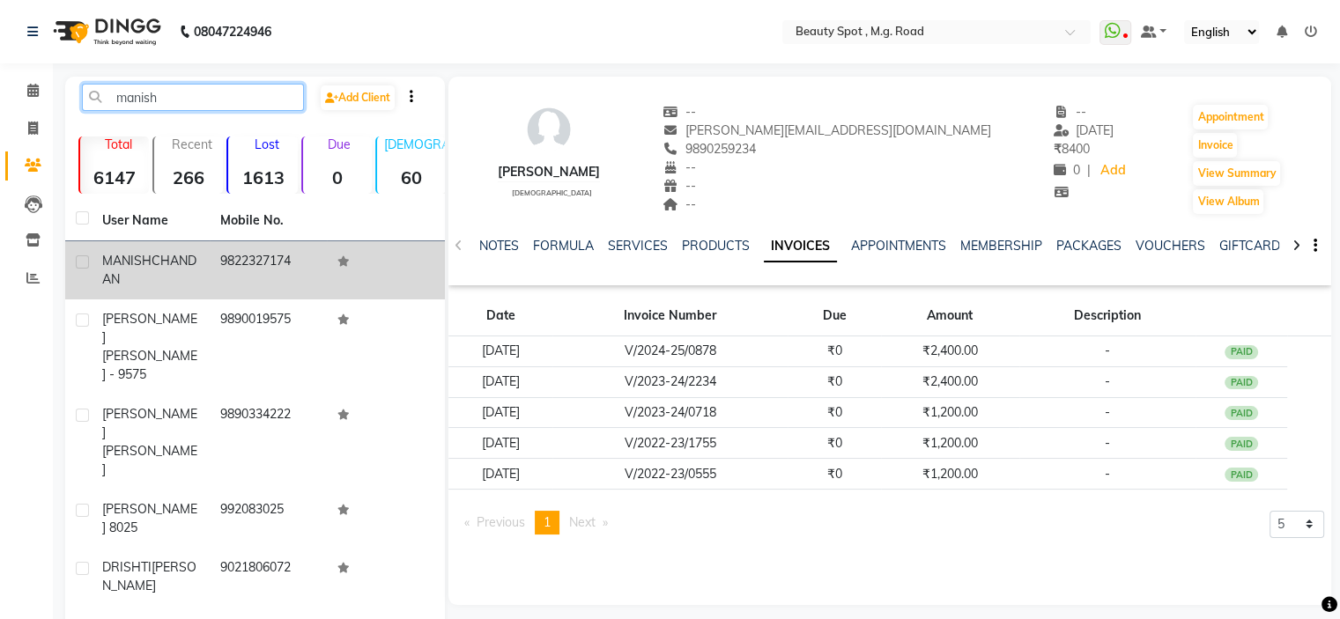
type input "manish"
click at [128, 274] on span "CHANDAN" at bounding box center [149, 270] width 94 height 34
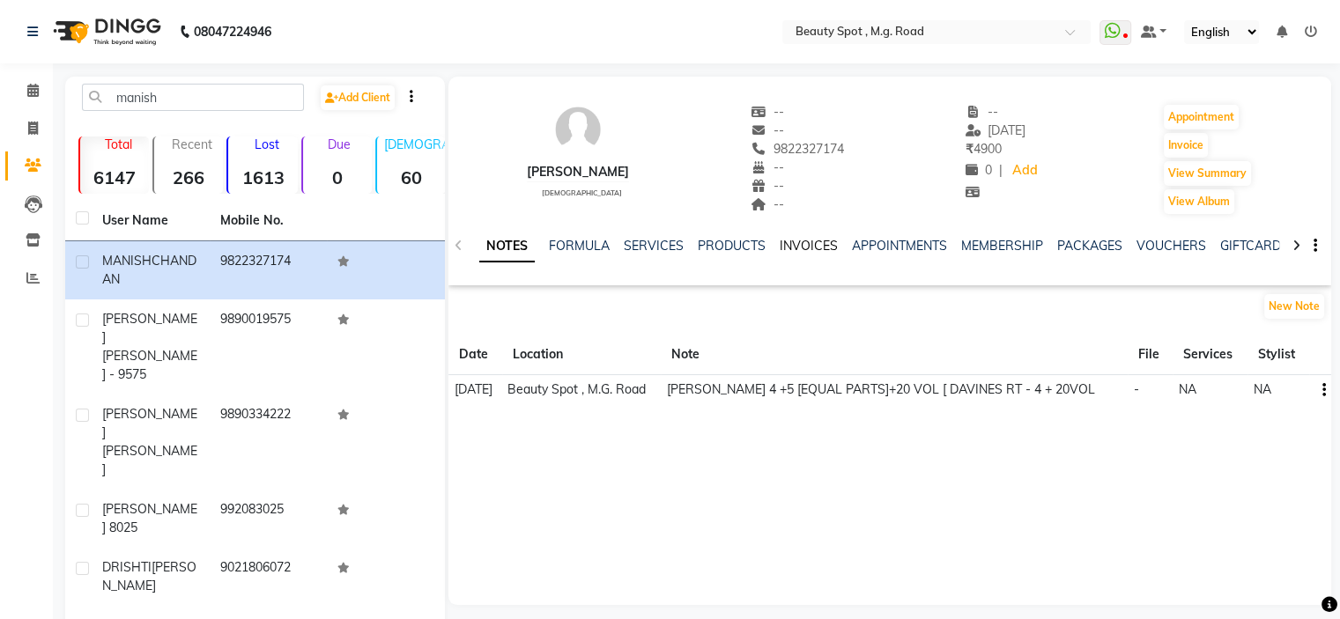
click at [798, 247] on link "INVOICES" at bounding box center [808, 246] width 58 height 16
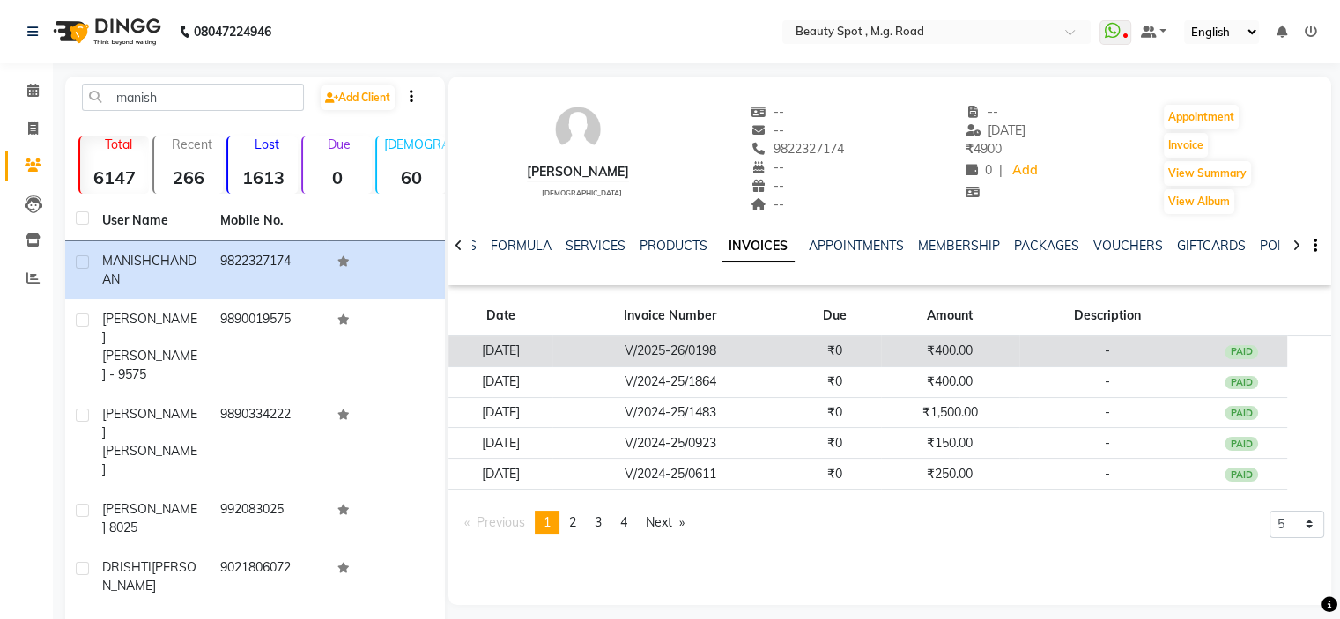
click at [787, 345] on td "V/2025-26/0198" at bounding box center [669, 351] width 235 height 31
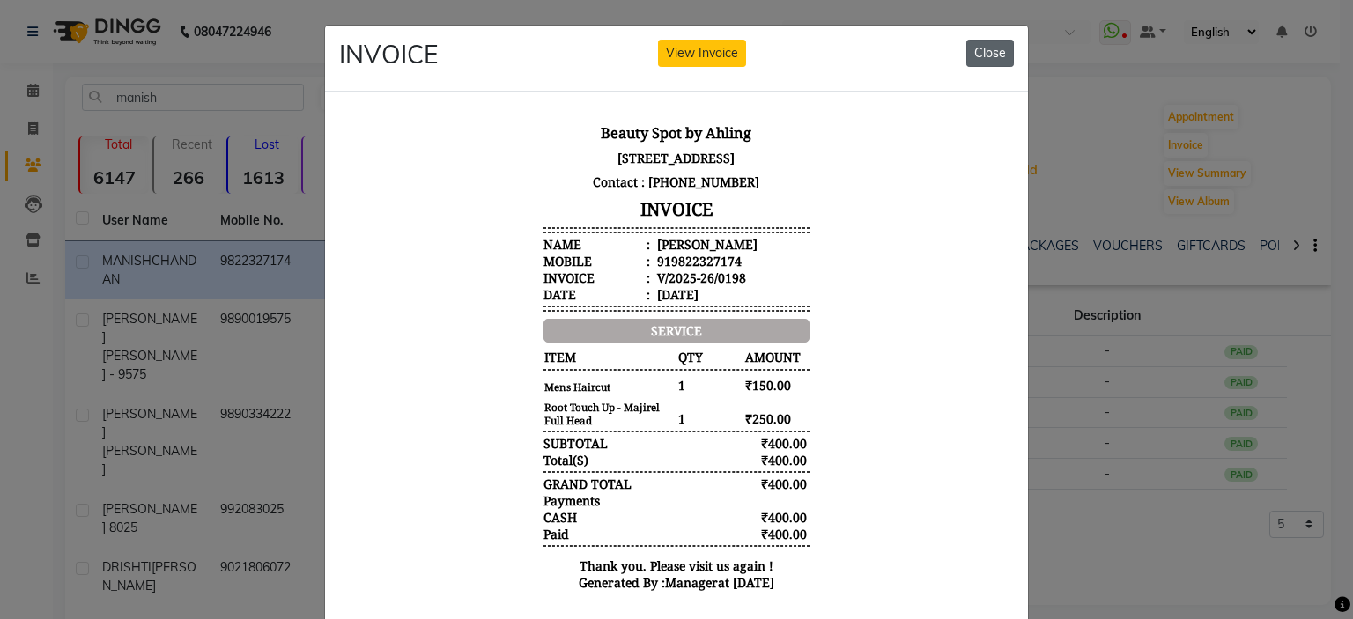
click at [993, 54] on button "Close" at bounding box center [990, 53] width 48 height 27
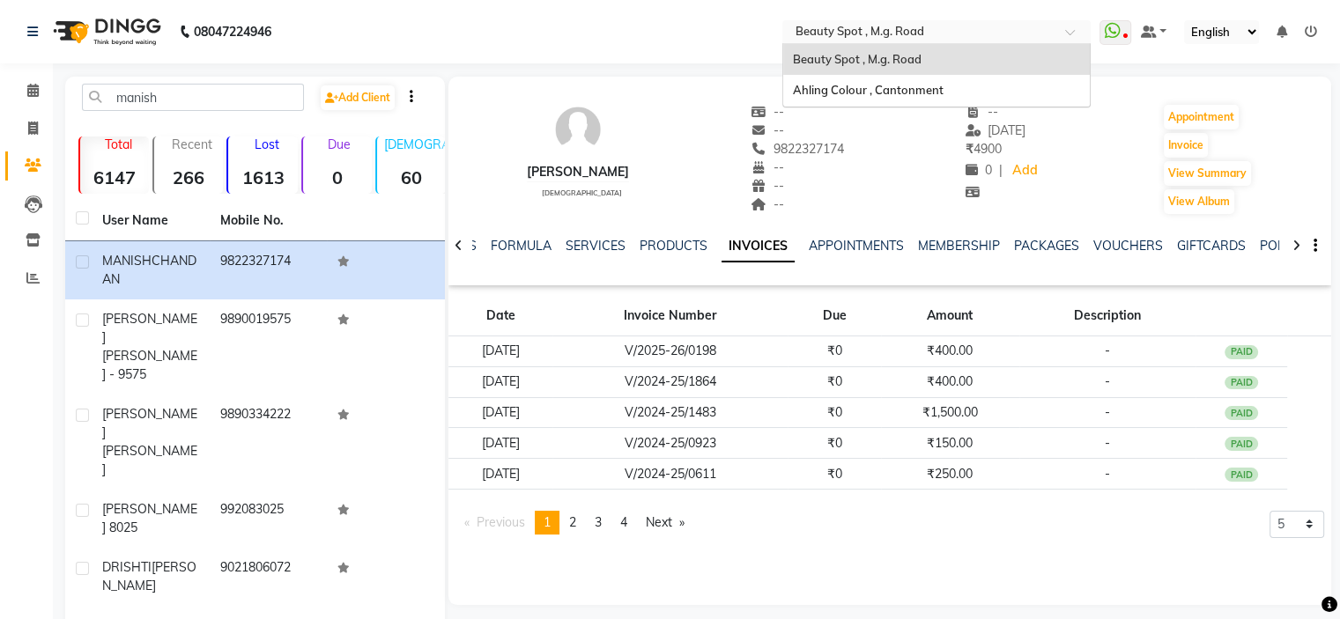
click at [970, 32] on input "text" at bounding box center [918, 34] width 255 height 18
click at [939, 80] on div "Ahling Colour , Cantonment" at bounding box center [936, 91] width 306 height 32
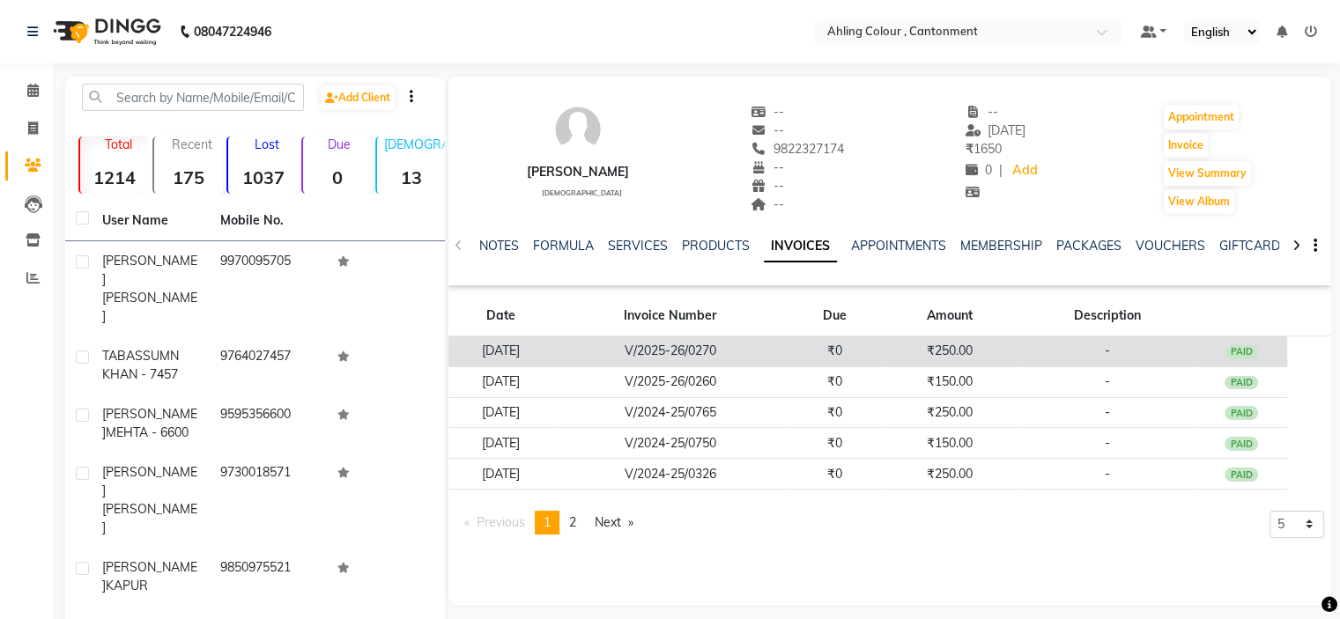
click at [765, 351] on td "V/2025-26/0270" at bounding box center [669, 351] width 235 height 31
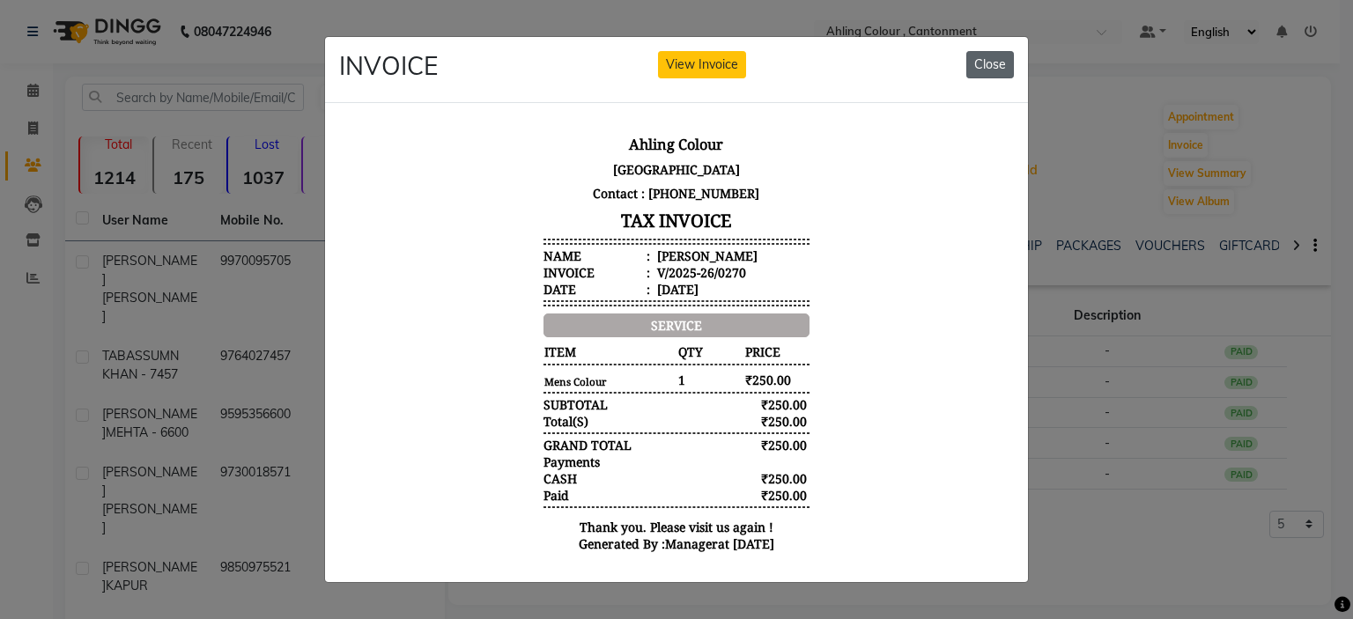
click at [979, 55] on button "Close" at bounding box center [990, 64] width 48 height 27
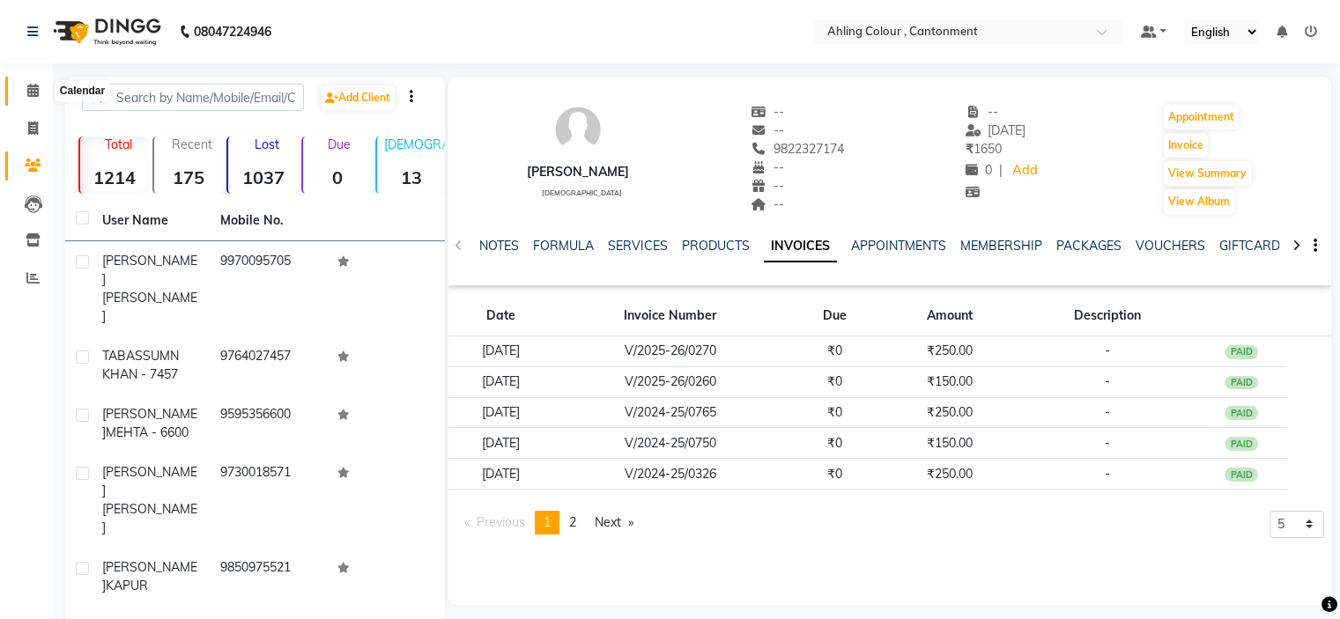
click at [28, 94] on icon at bounding box center [32, 90] width 11 height 13
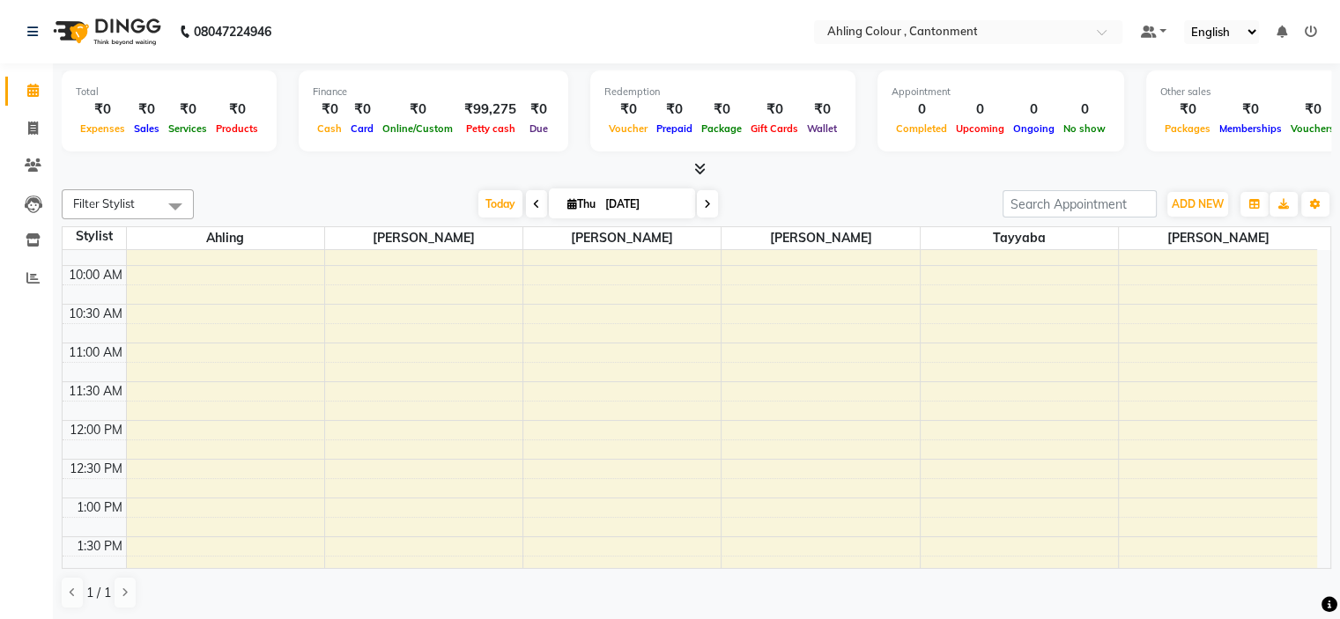
scroll to position [88, 0]
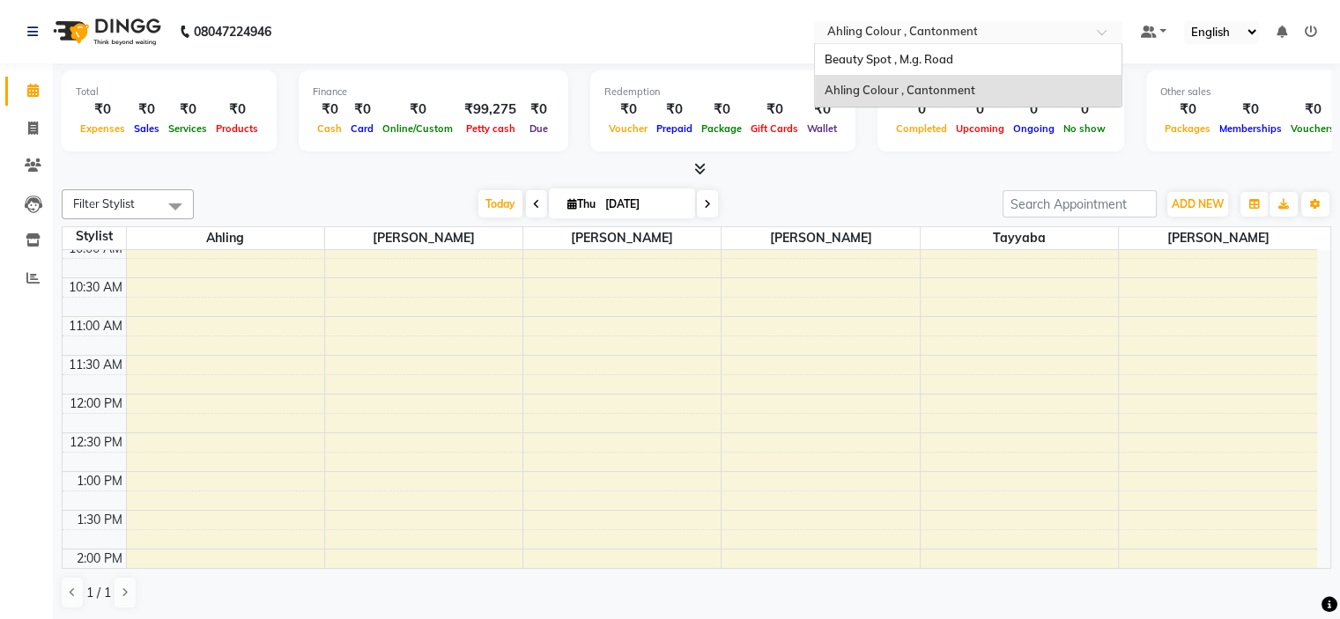
click at [978, 26] on input "text" at bounding box center [950, 34] width 255 height 18
click at [973, 50] on div "Beauty Spot , M.g. Road" at bounding box center [968, 60] width 306 height 32
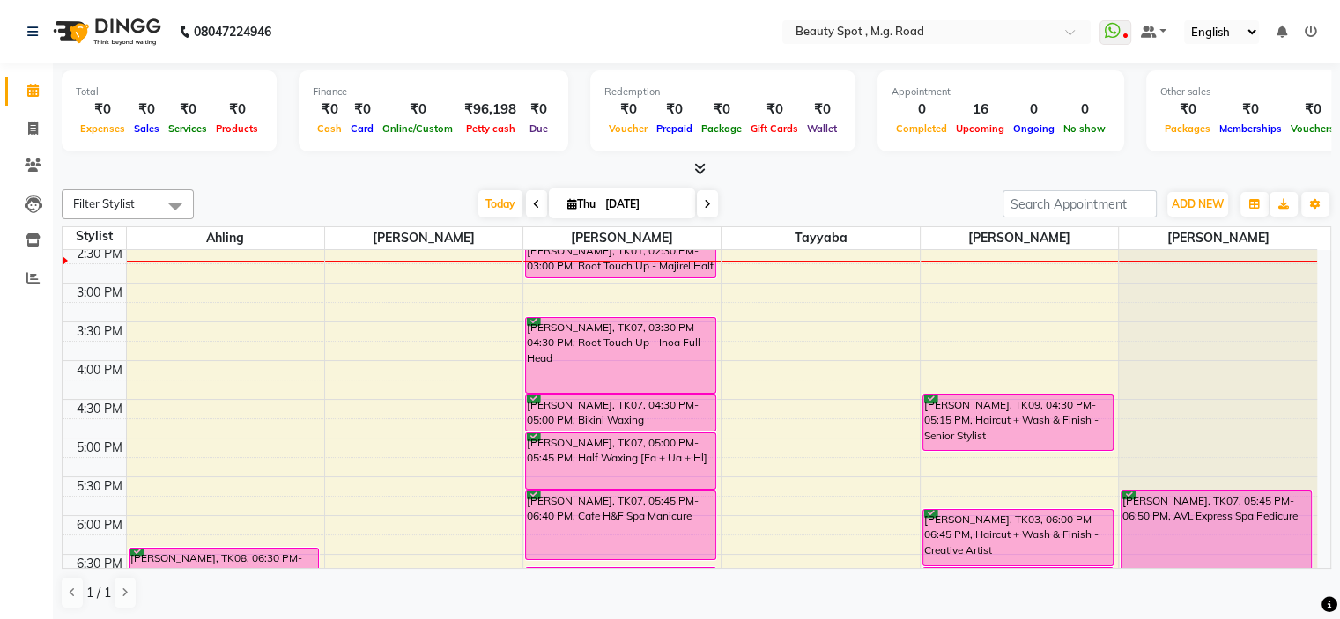
scroll to position [433, 0]
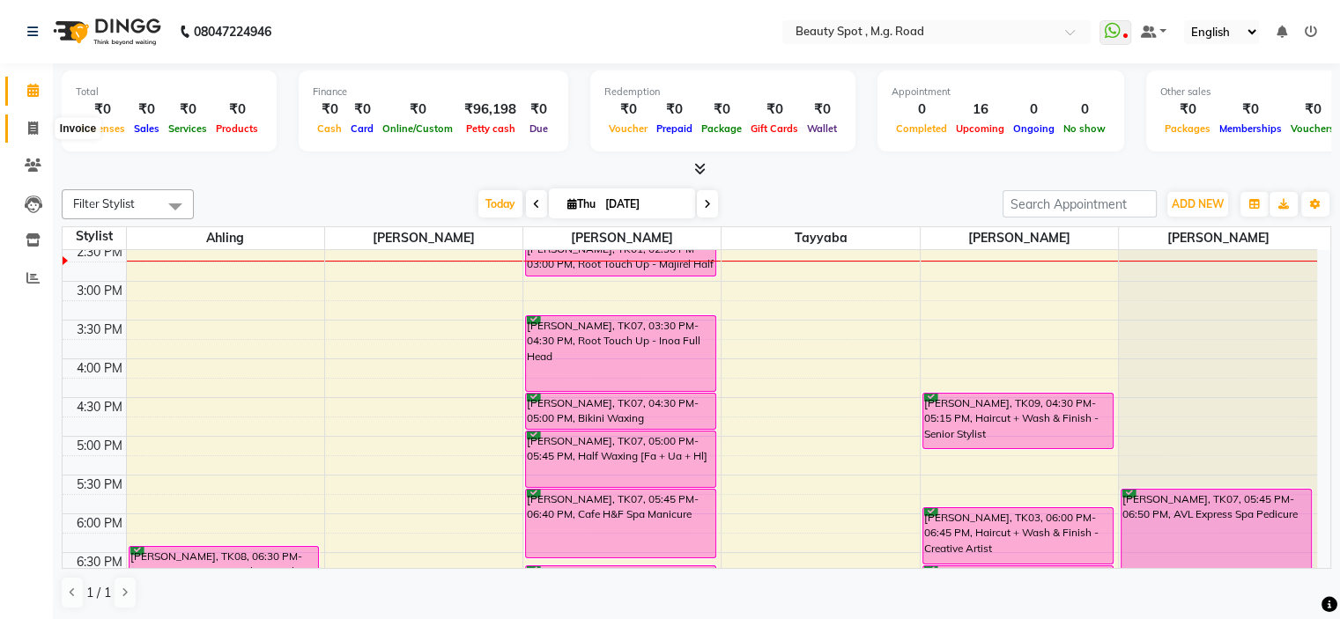
click at [33, 126] on icon at bounding box center [33, 128] width 10 height 13
select select "7357"
select select "service"
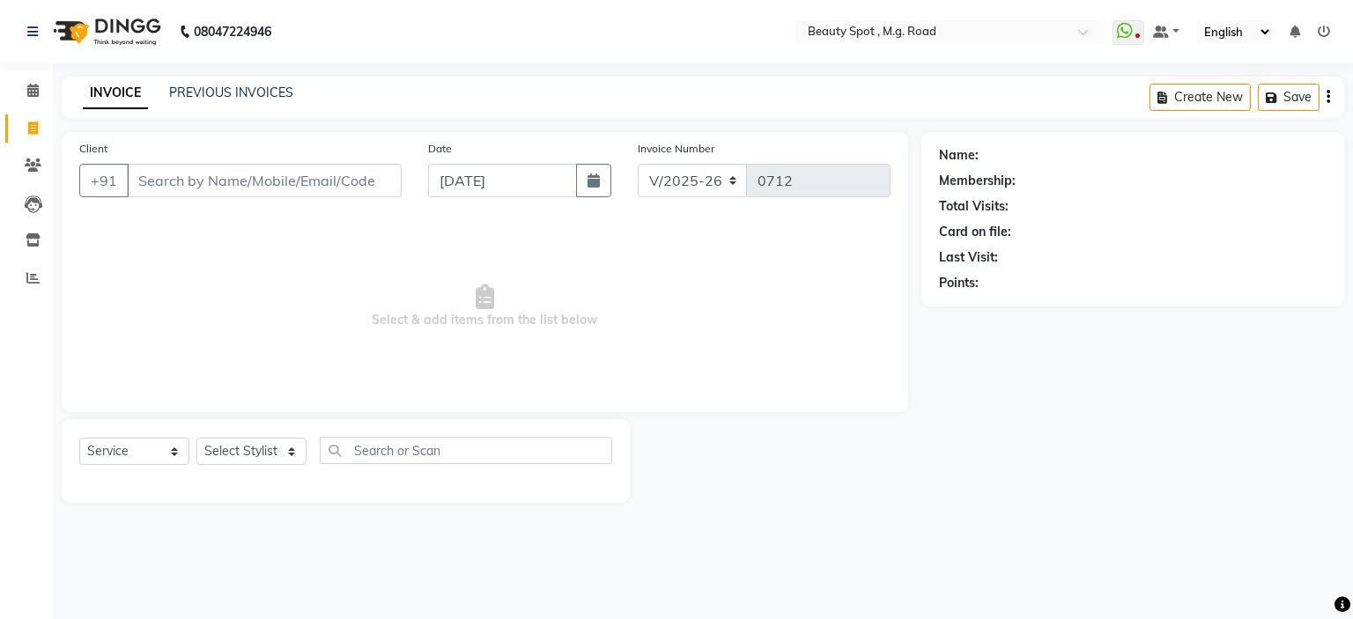
click at [380, 179] on input "Client" at bounding box center [264, 180] width 275 height 33
type input "gul banu"
click at [32, 166] on icon at bounding box center [33, 165] width 17 height 13
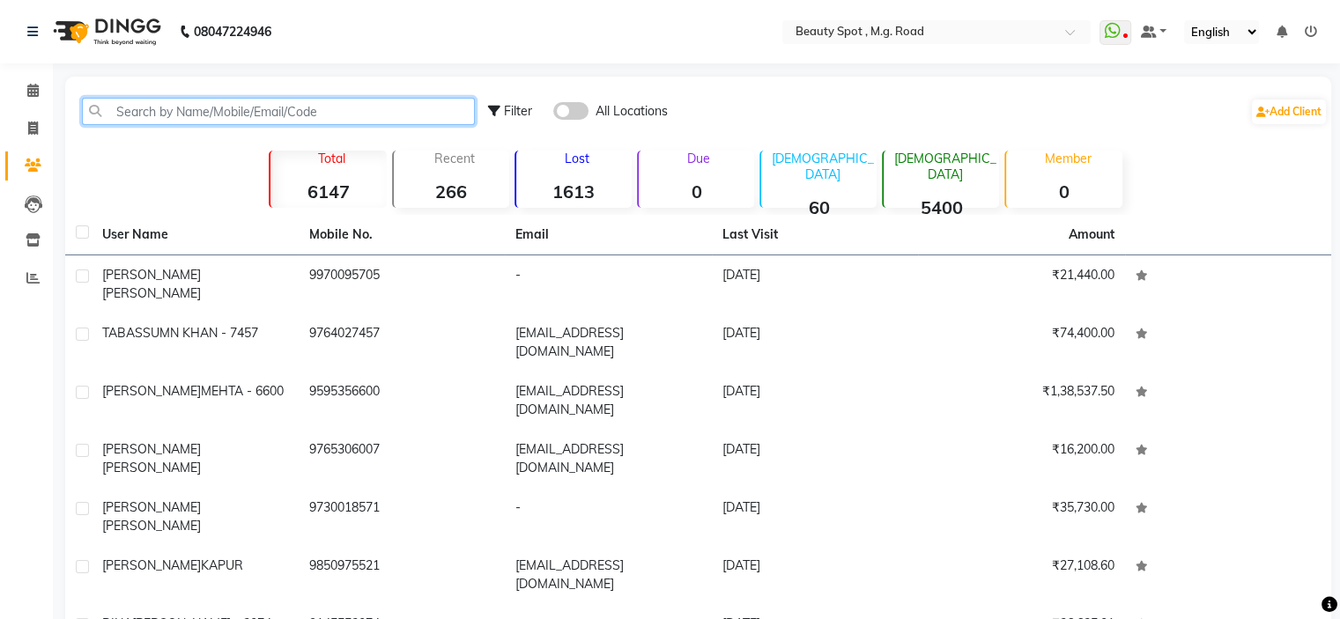
click at [382, 112] on input "text" at bounding box center [278, 111] width 393 height 27
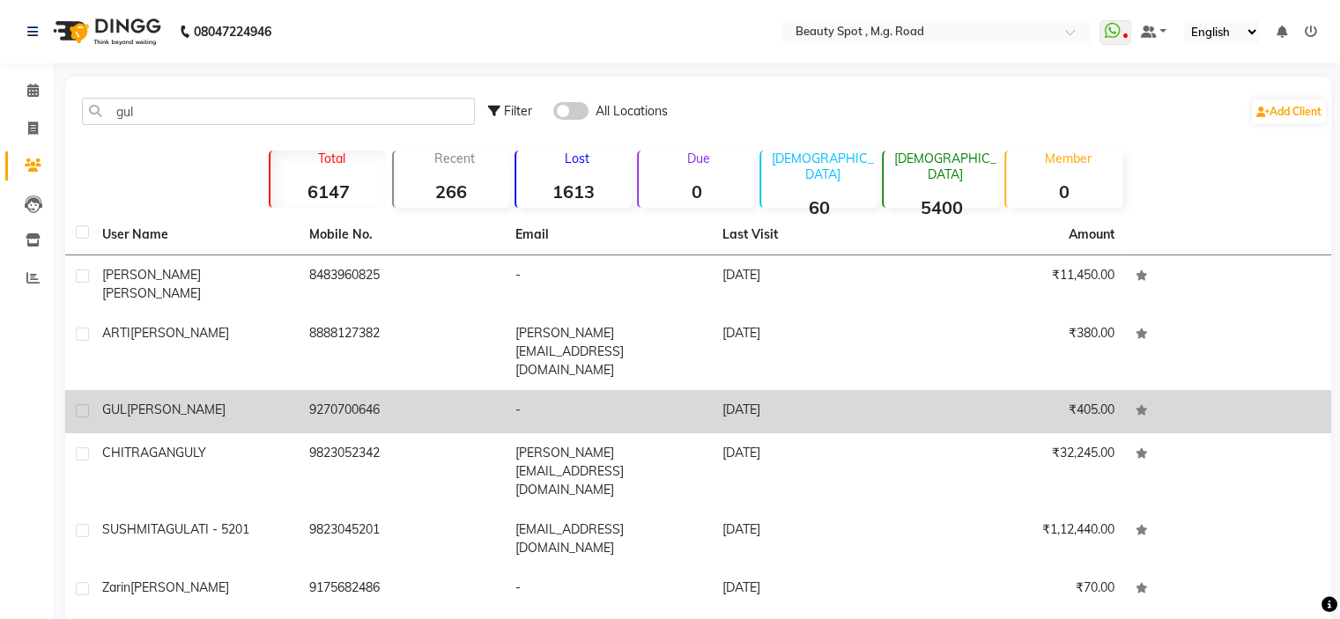
click at [119, 402] on span "GUL" at bounding box center [114, 410] width 25 height 16
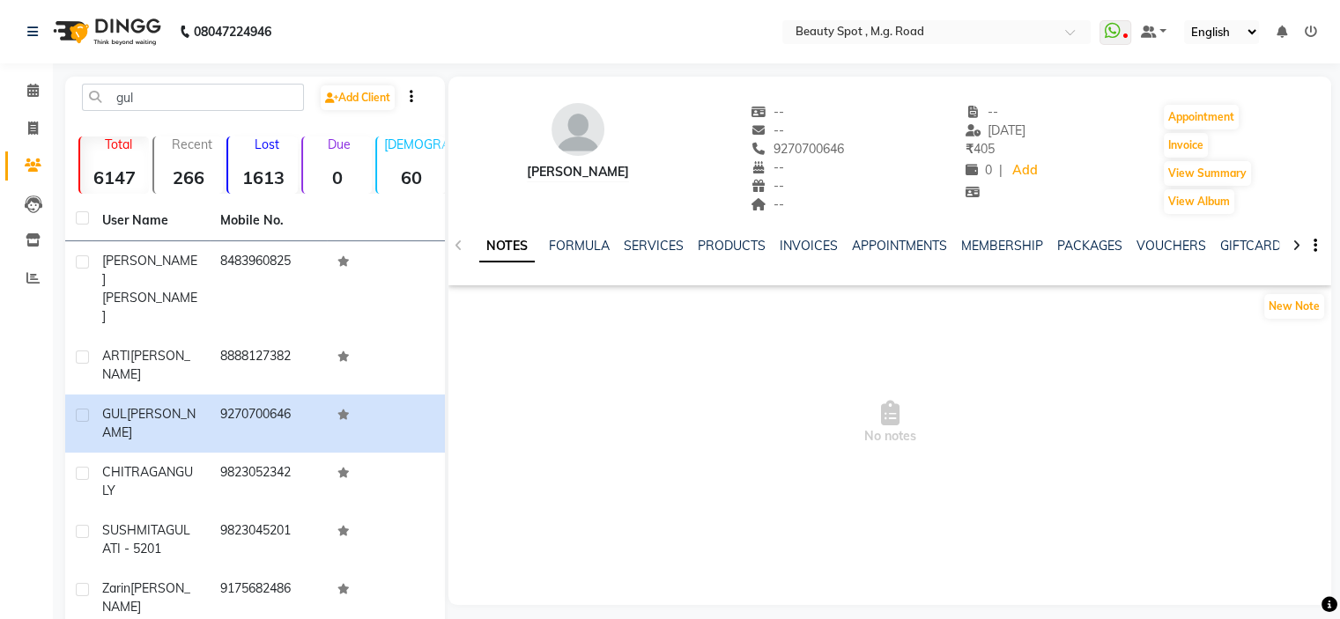
click at [1314, 246] on icon "button" at bounding box center [1315, 246] width 4 height 1
click at [1316, 246] on icon "button" at bounding box center [1315, 246] width 4 height 1
click at [1314, 246] on icon "button" at bounding box center [1315, 246] width 4 height 1
click at [1302, 181] on div "GUL LAKHANI -- -- 9270700646 -- -- -- -- 30-05-2025 ₹ 405 0 | Add Appointment I…" at bounding box center [889, 150] width 882 height 130
click at [170, 88] on input "gul" at bounding box center [193, 97] width 222 height 27
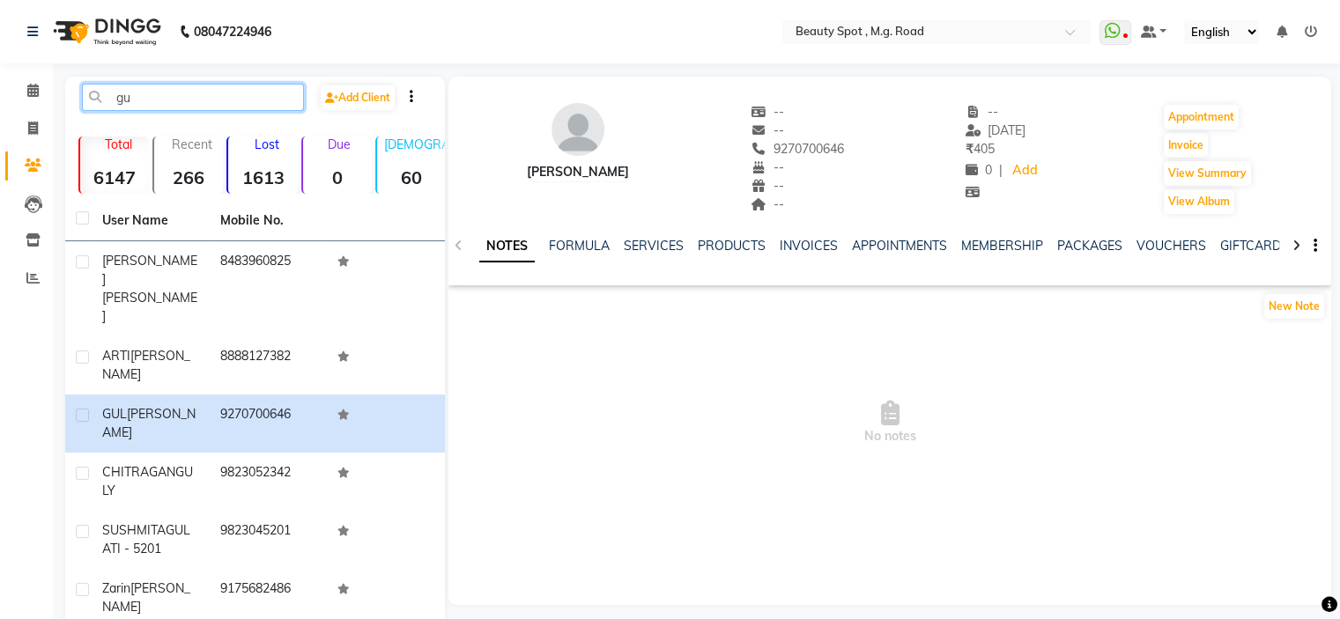
type input "g"
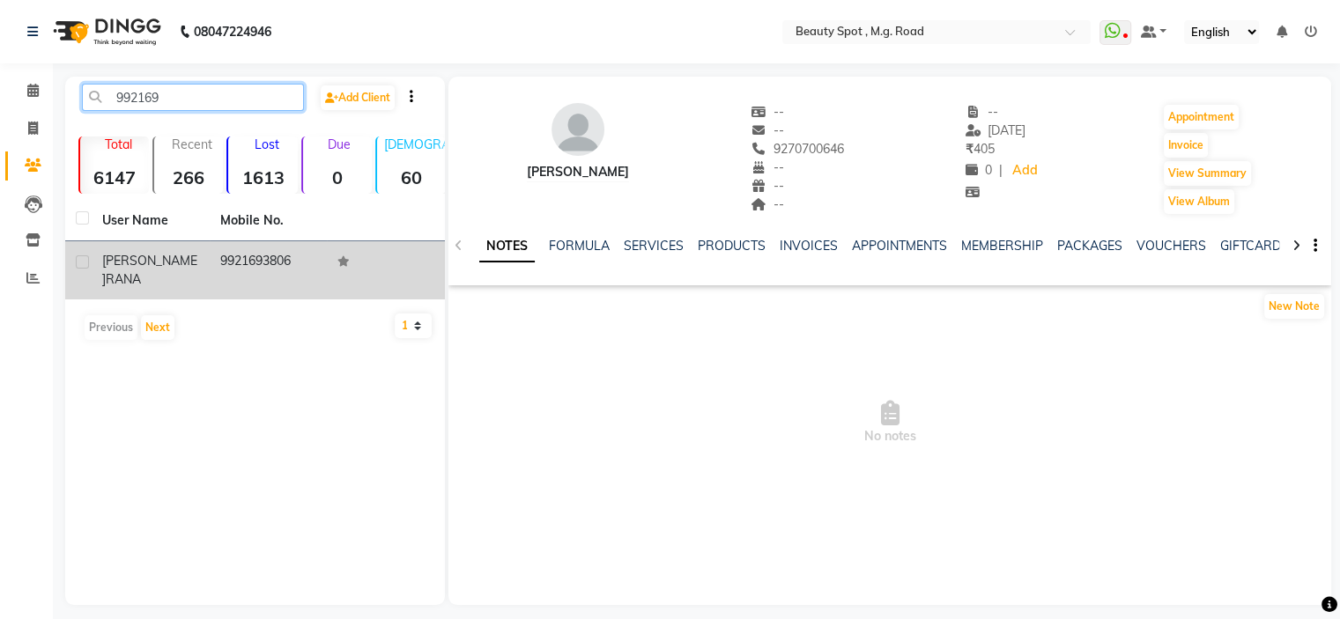
type input "992169"
click at [162, 258] on span "HARVINDER" at bounding box center [149, 270] width 95 height 34
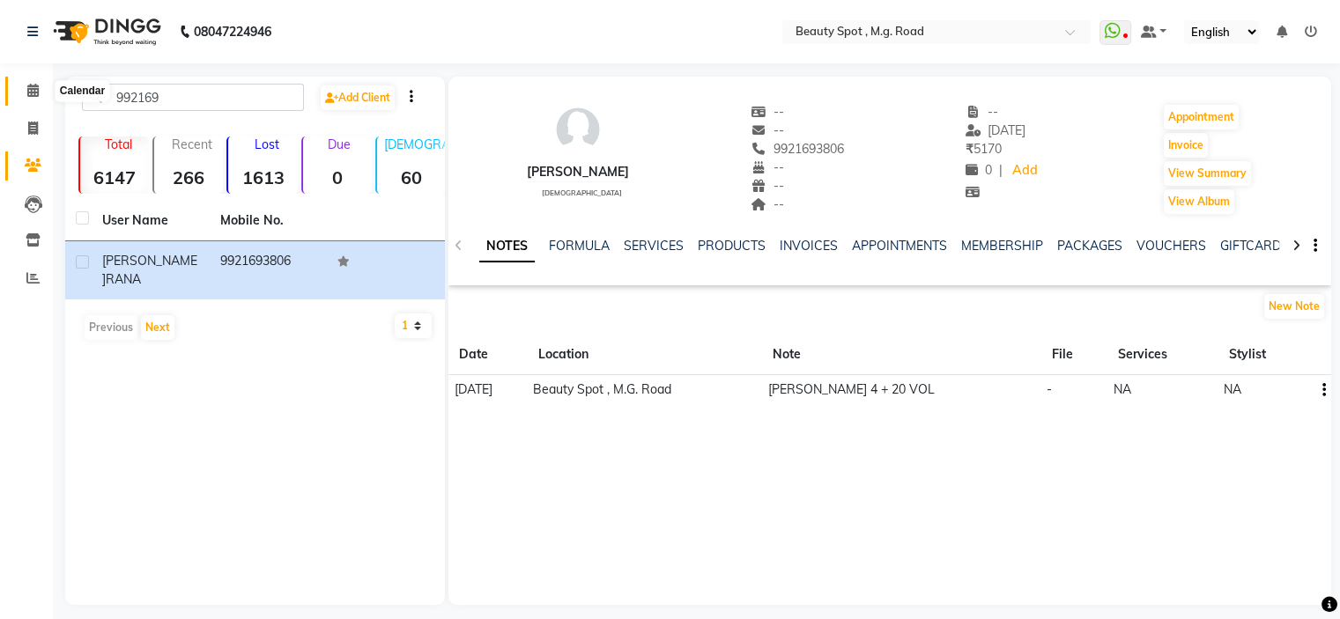
click at [30, 90] on icon at bounding box center [32, 90] width 11 height 13
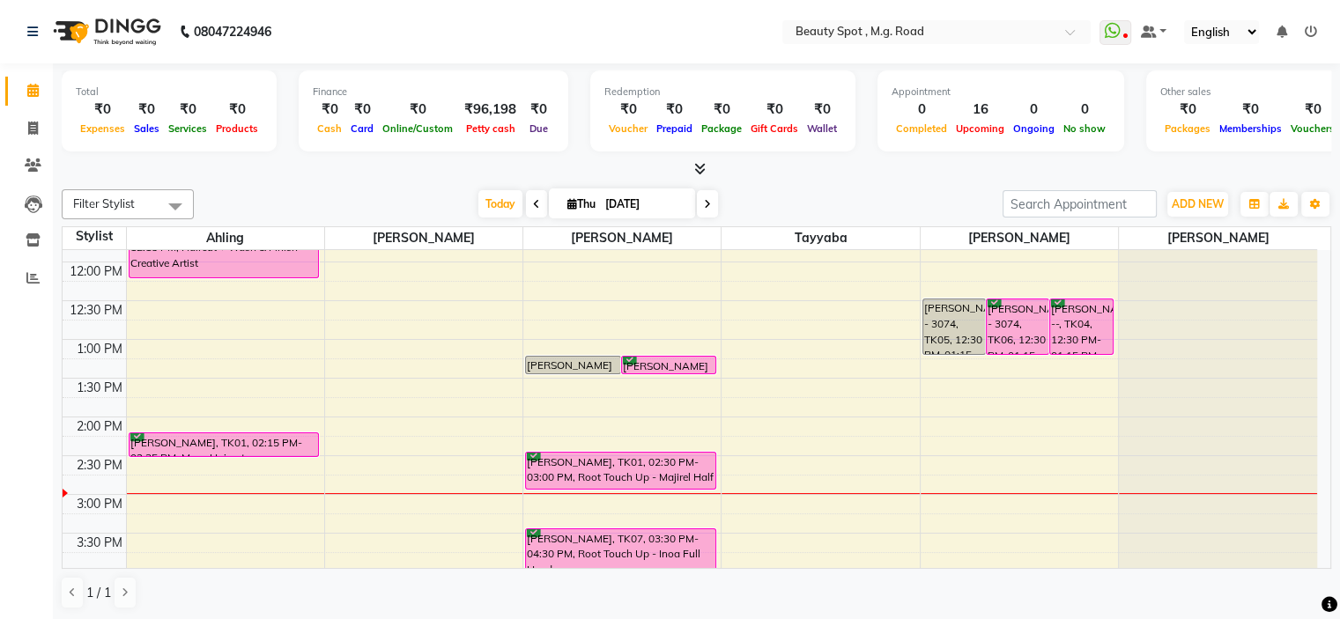
scroll to position [264, 0]
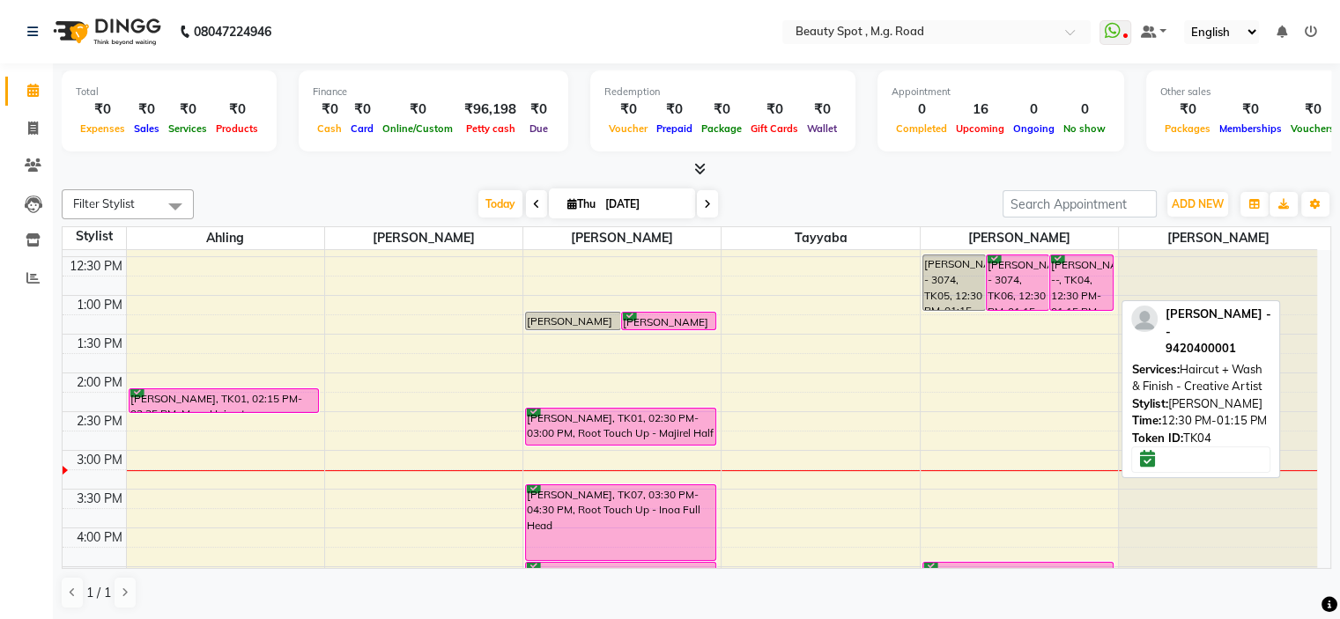
click at [1083, 275] on div "DEEPALI WAKLE --, TK04, 12:30 PM-01:15 PM, Haircut + Wash & Finish - Creative A…" at bounding box center [1081, 282] width 62 height 55
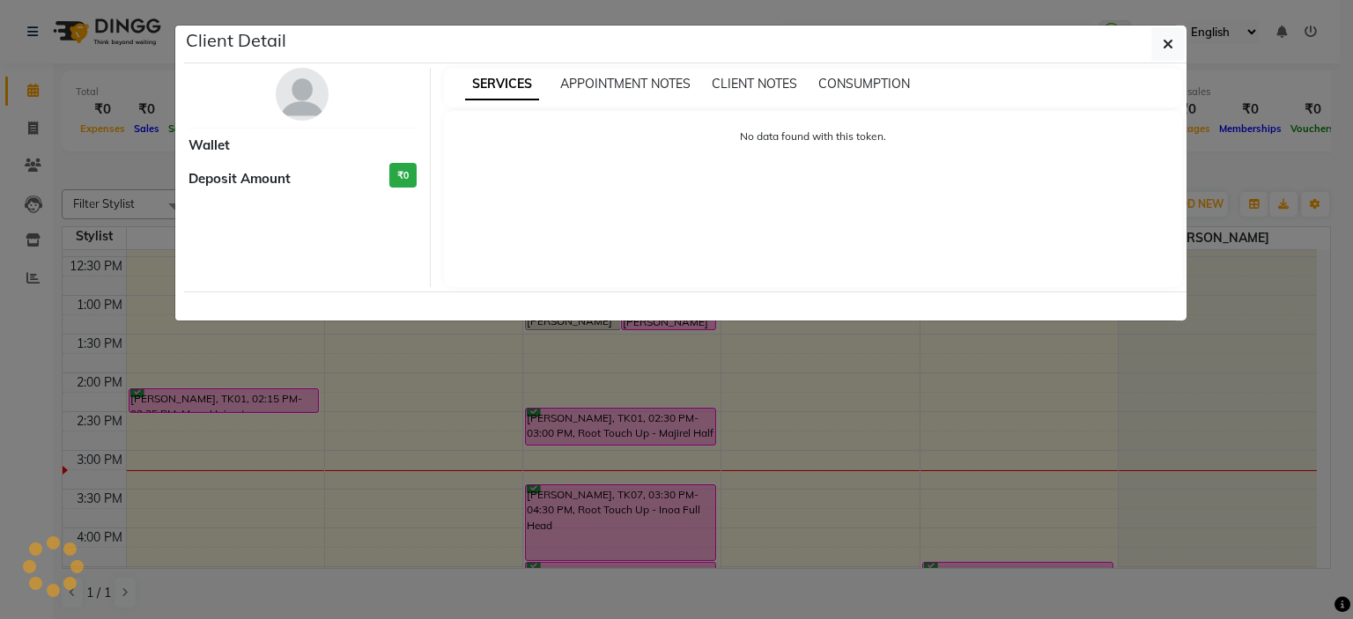
select select "6"
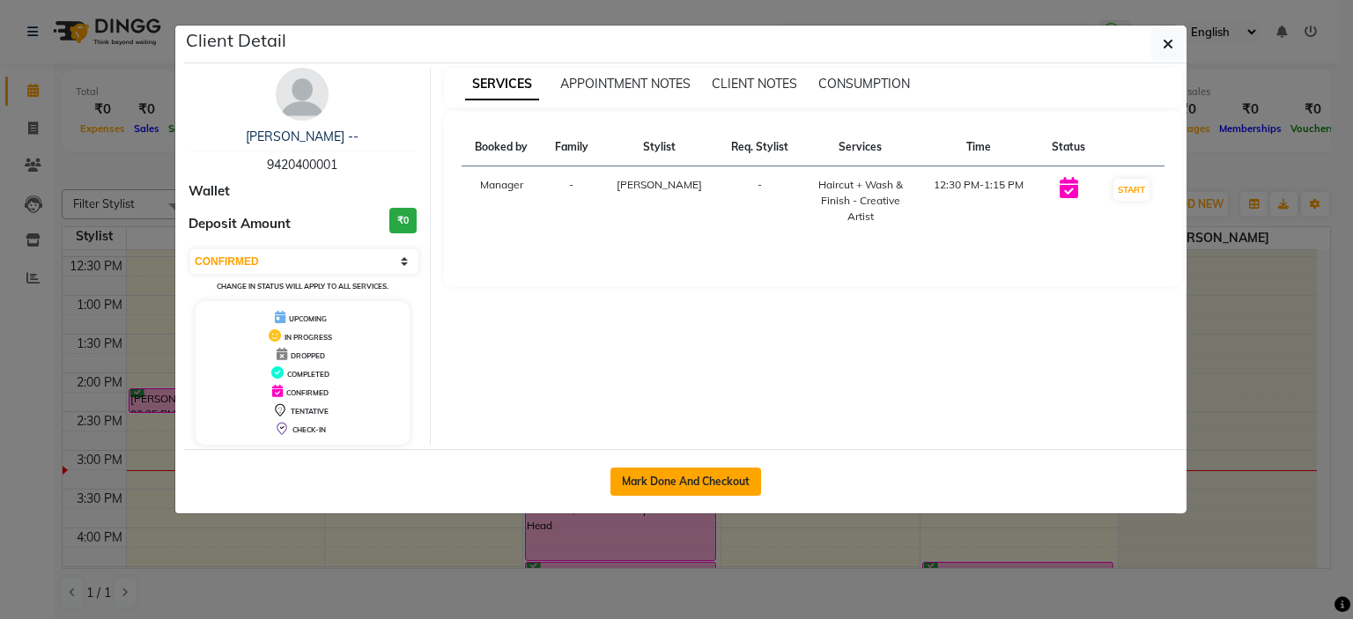
click at [660, 481] on button "Mark Done And Checkout" at bounding box center [685, 482] width 151 height 28
select select "service"
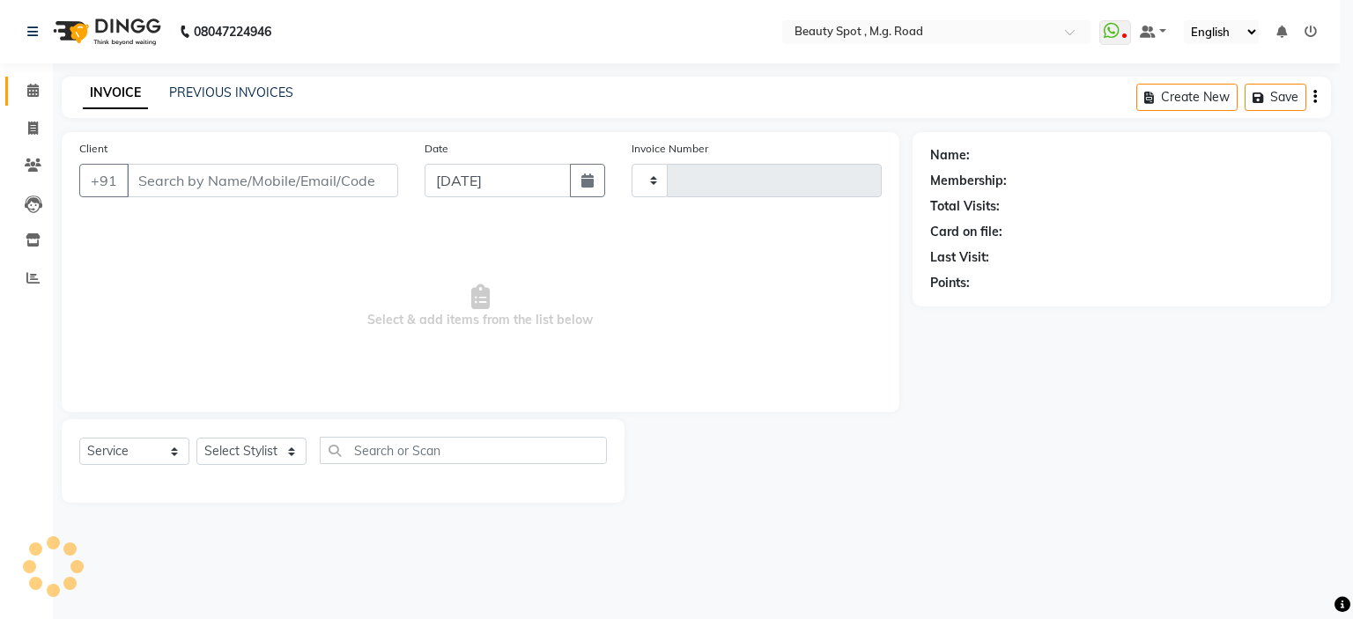
type input "0712"
select select "7357"
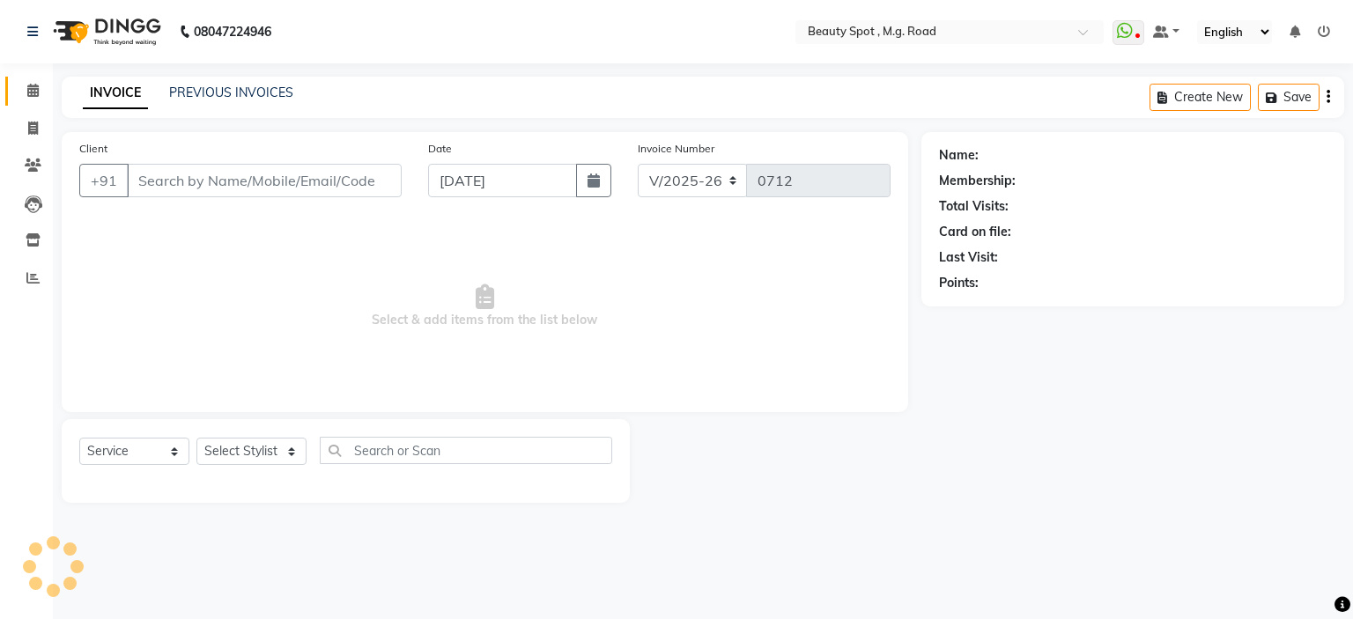
type input "9420400001"
select select "71898"
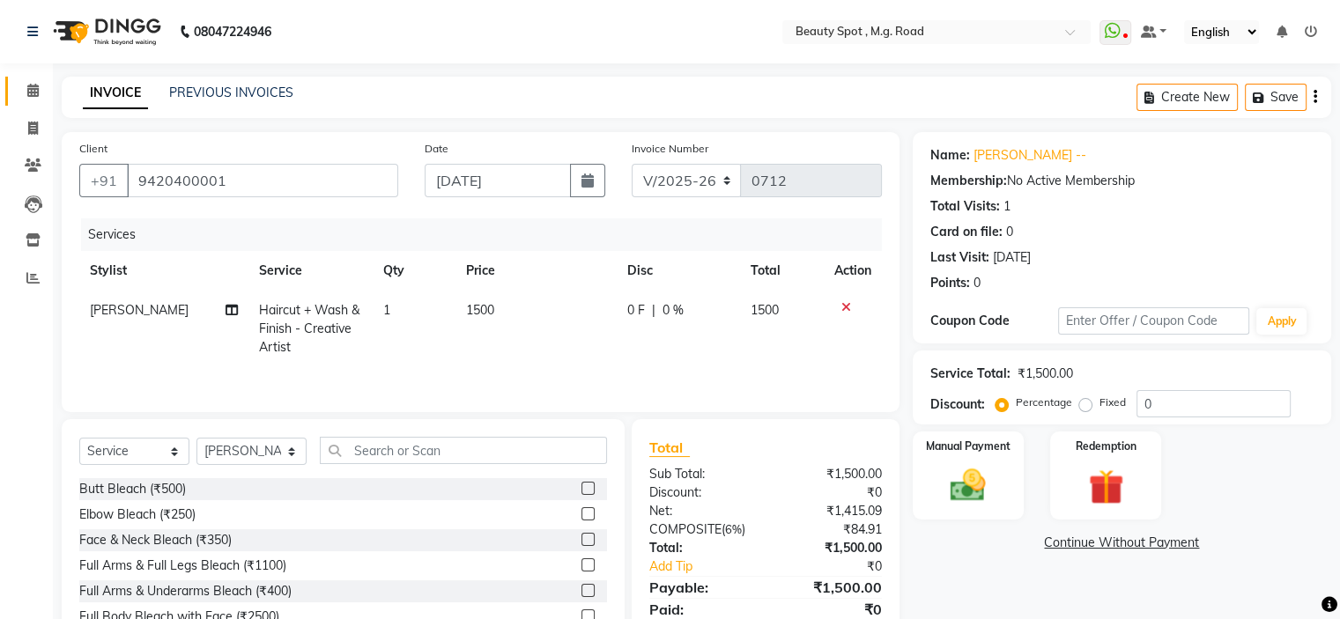
scroll to position [87, 0]
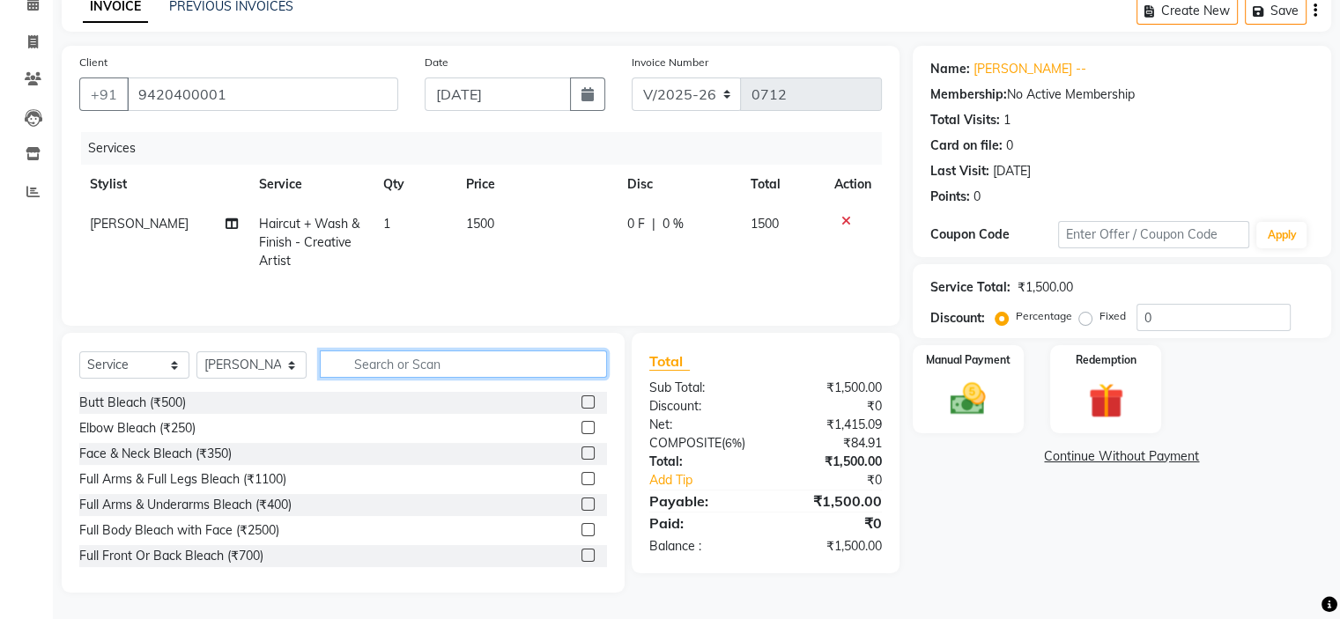
click at [473, 365] on input "text" at bounding box center [463, 364] width 287 height 27
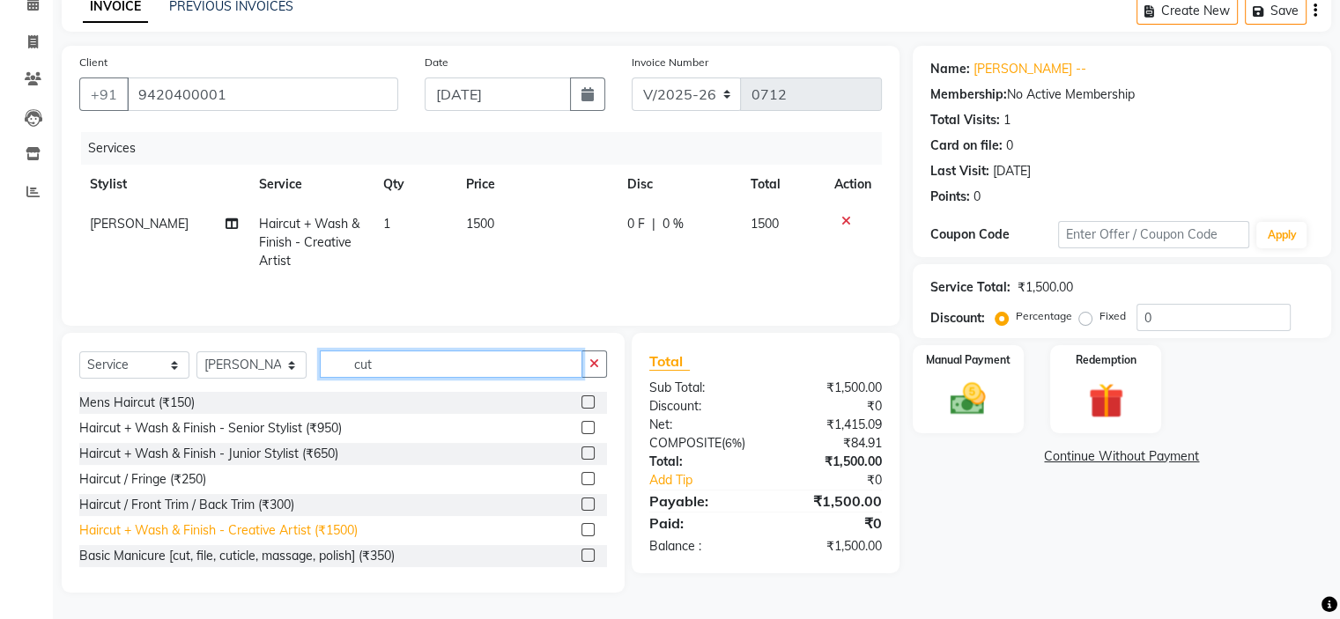
type input "cut"
click at [327, 535] on div "Haircut + Wash & Finish - Creative Artist (₹1500)" at bounding box center [218, 530] width 278 height 18
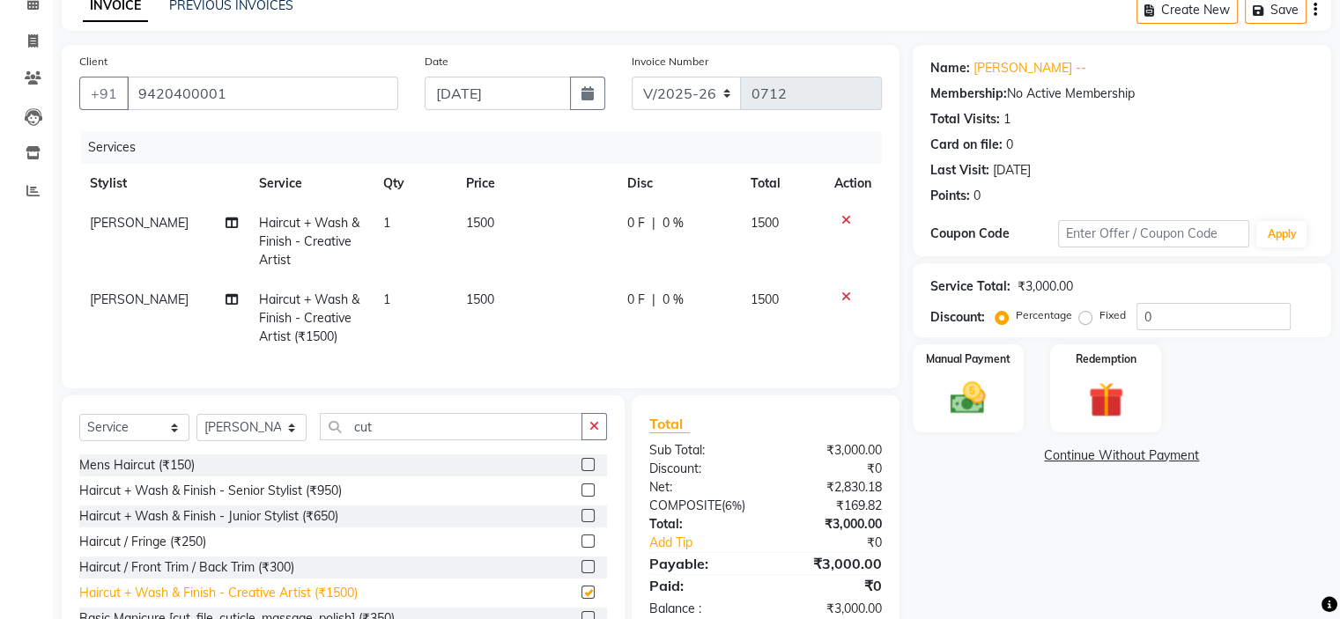
checkbox input "false"
click at [971, 387] on img at bounding box center [967, 399] width 59 height 42
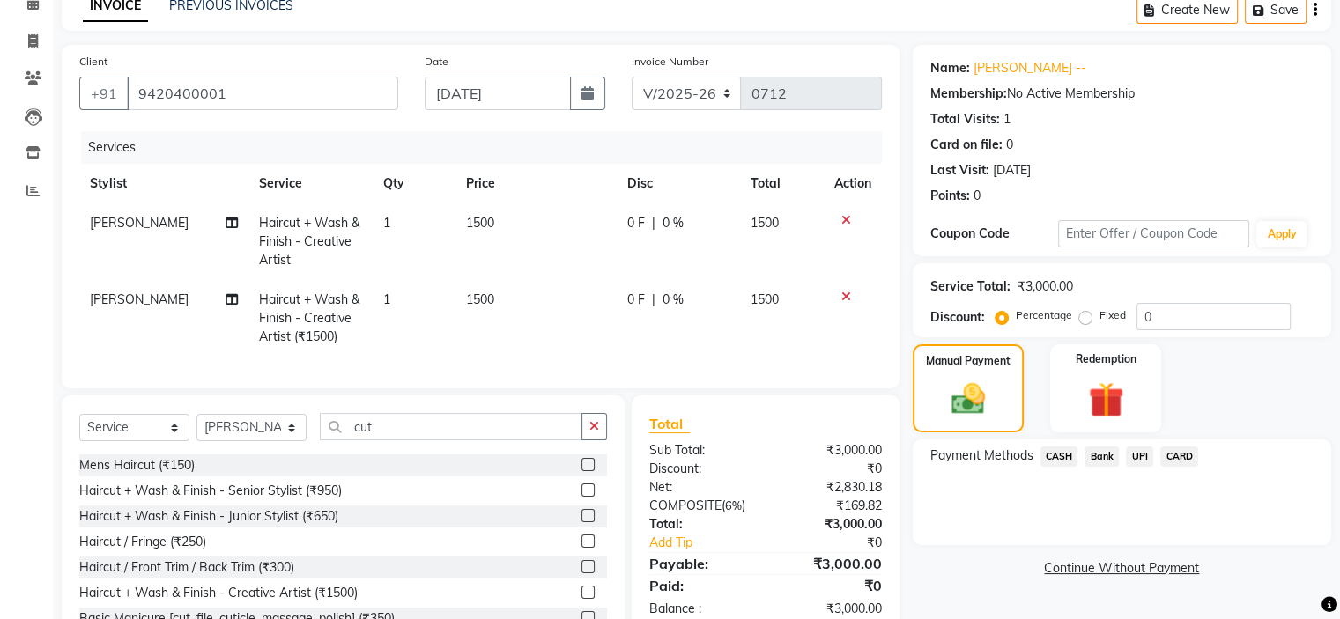
click at [845, 299] on icon at bounding box center [846, 297] width 10 height 12
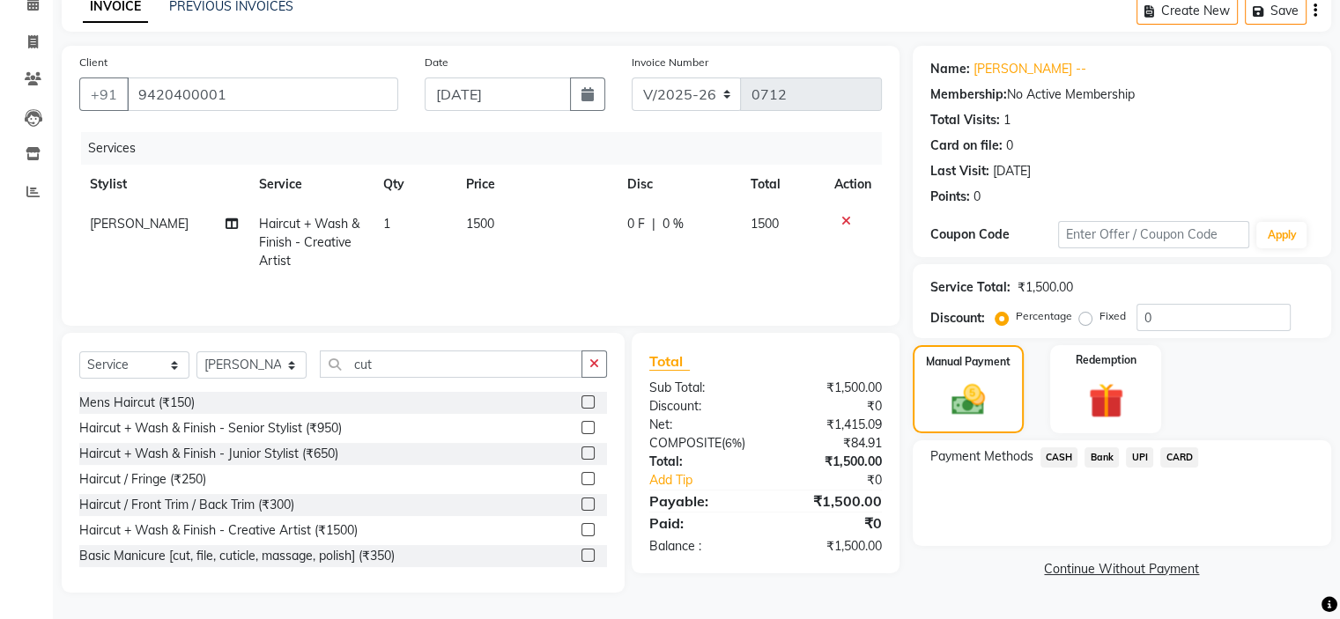
click at [477, 223] on span "1500" at bounding box center [480, 224] width 28 height 16
select select "71898"
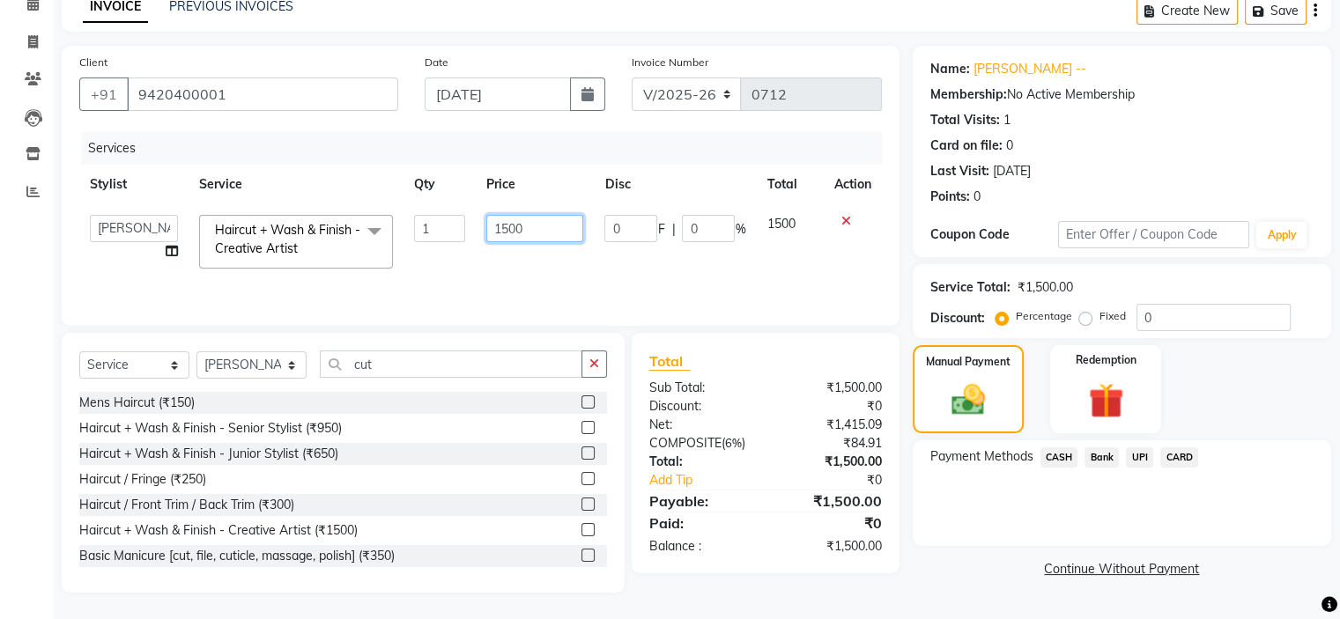
click at [509, 226] on input "1500" at bounding box center [534, 228] width 97 height 27
type input "1200"
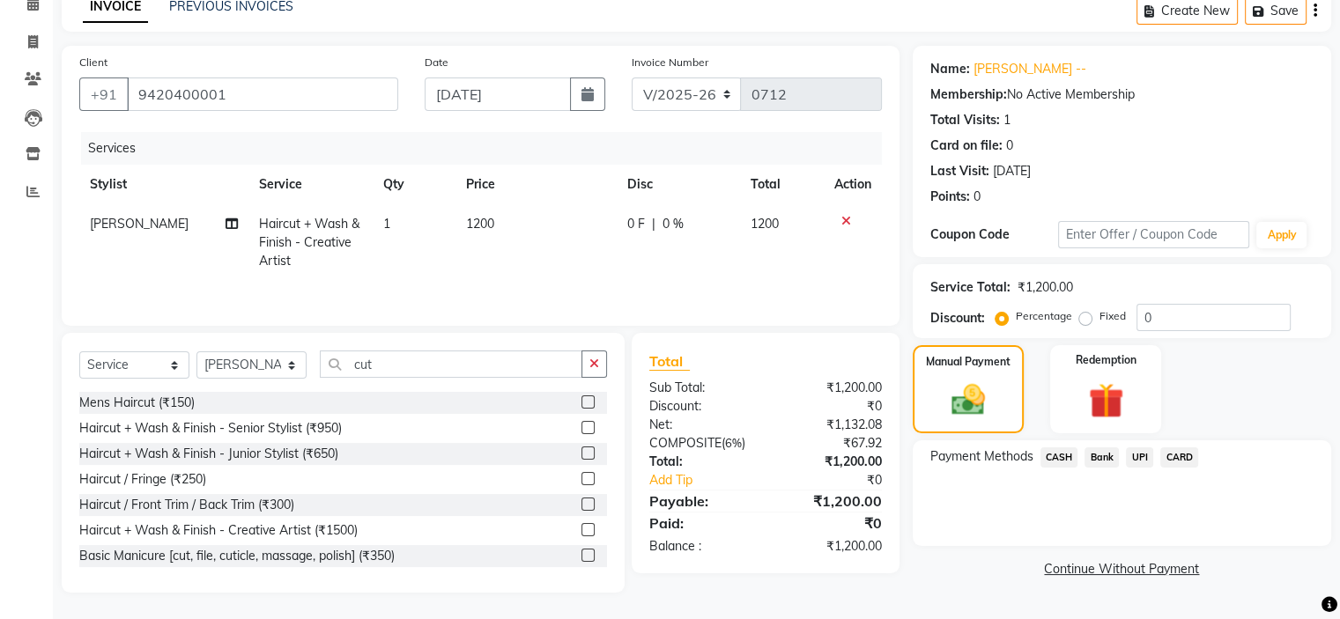
click at [1175, 455] on span "CARD" at bounding box center [1179, 457] width 38 height 20
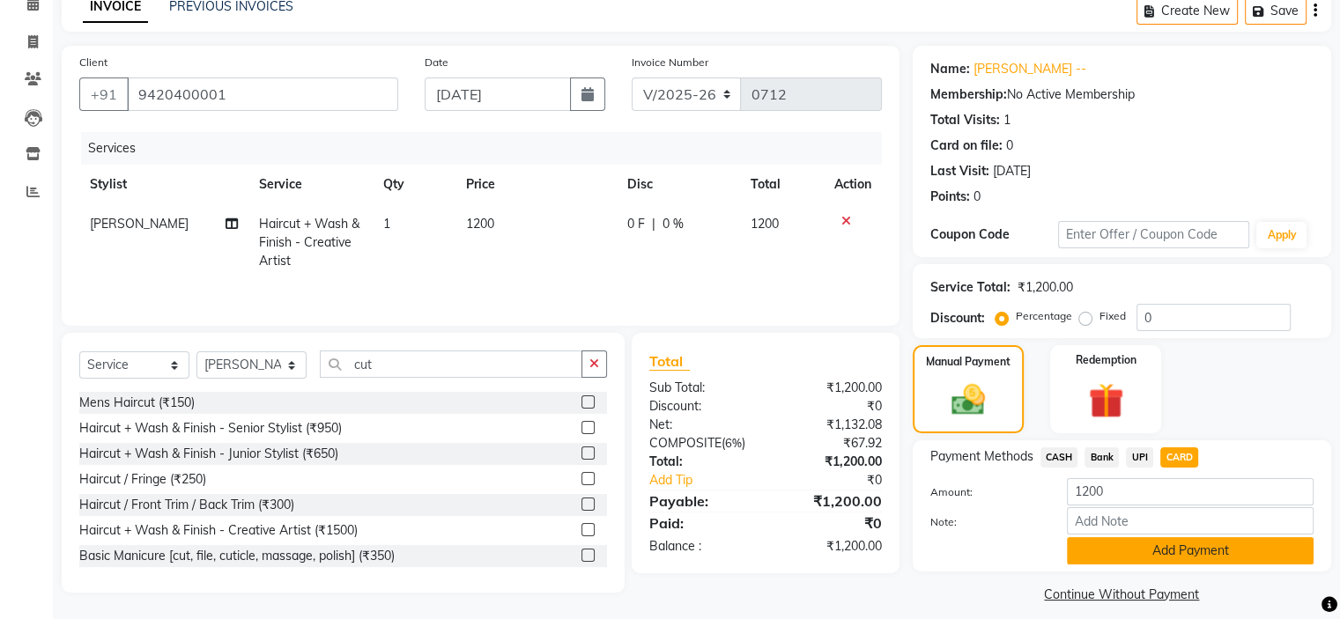
click at [1180, 549] on button "Add Payment" at bounding box center [1190, 550] width 247 height 27
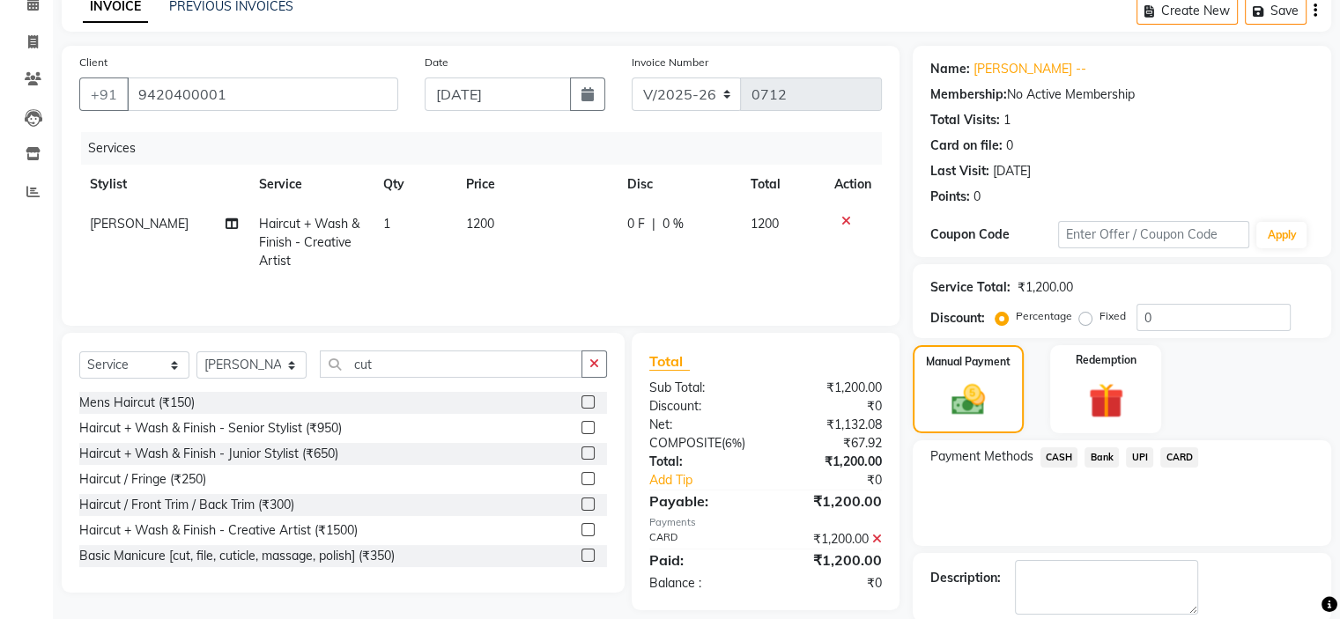
scroll to position [174, 0]
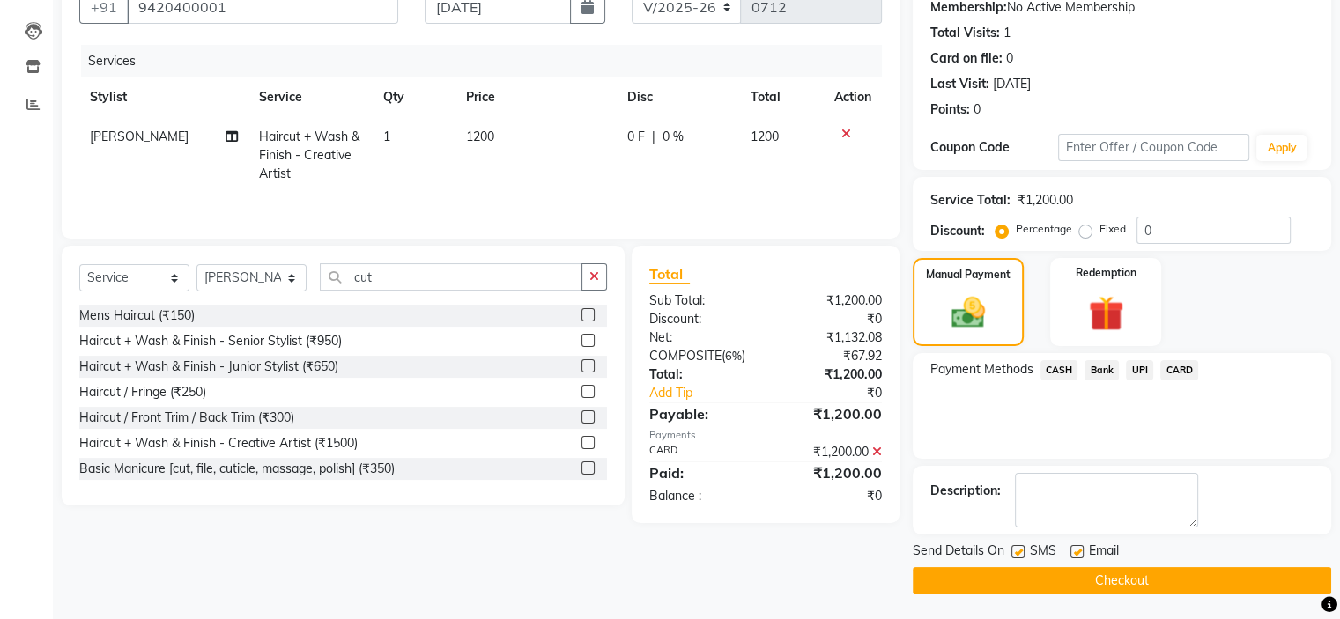
click at [1135, 580] on button "Checkout" at bounding box center [1121, 580] width 418 height 27
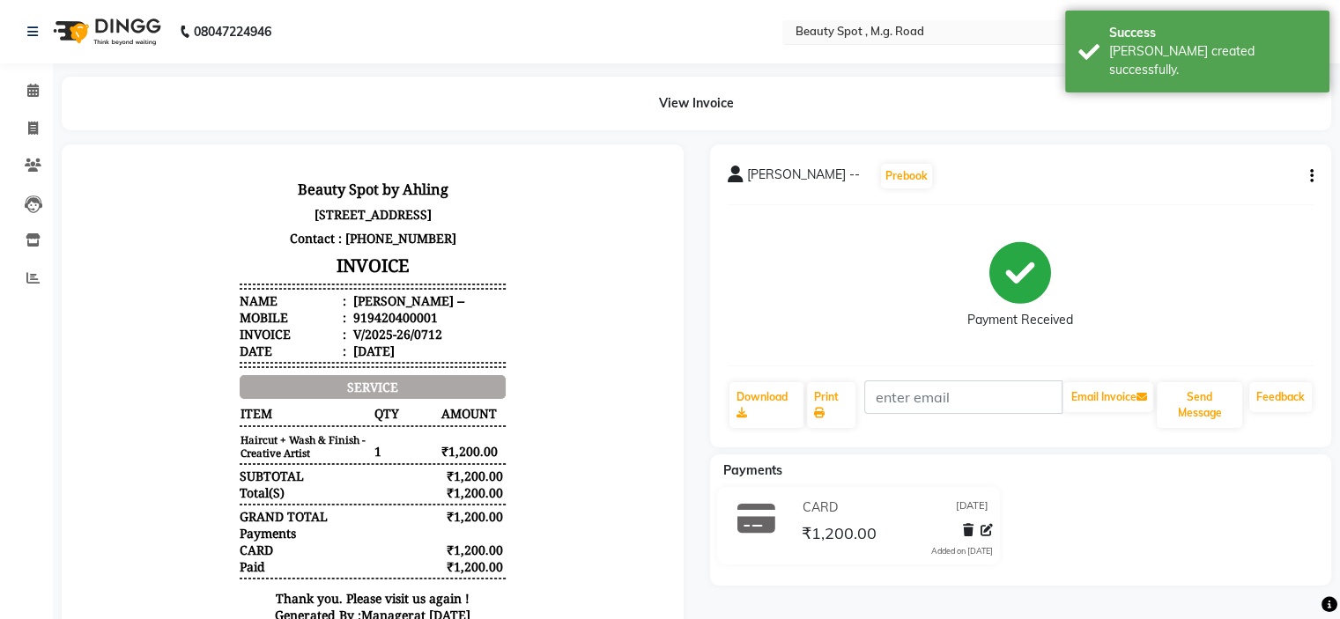
click at [862, 34] on input "text" at bounding box center [918, 34] width 255 height 18
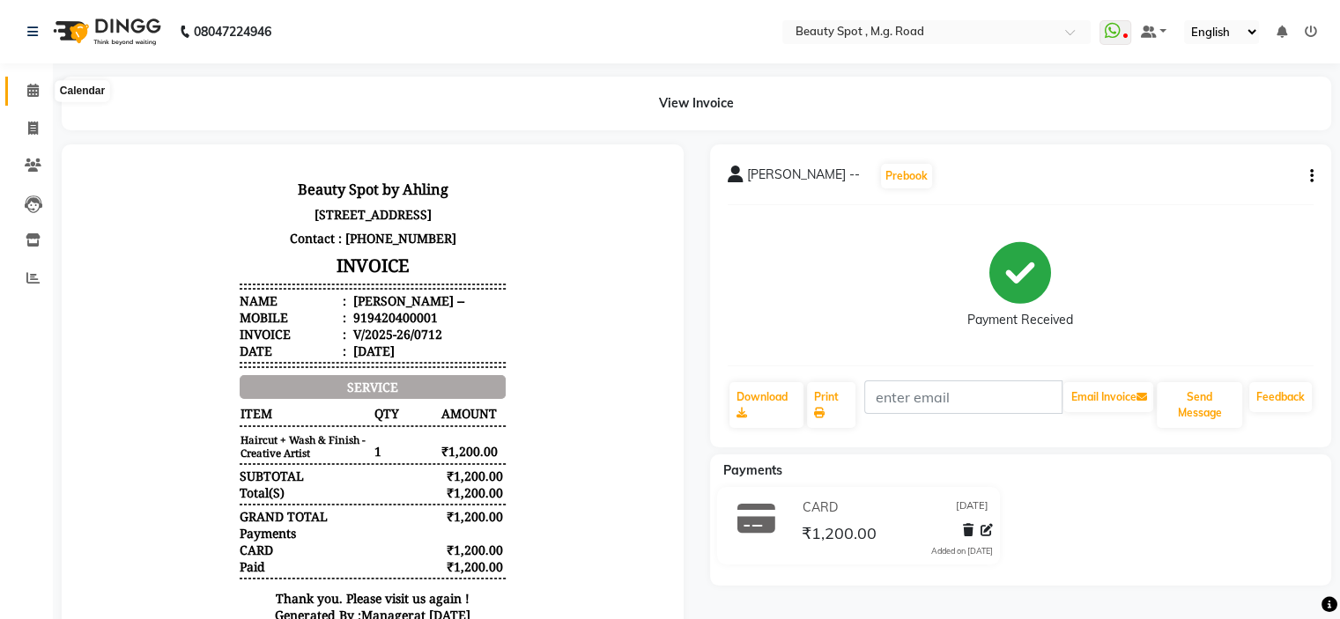
click at [33, 91] on icon at bounding box center [32, 90] width 11 height 13
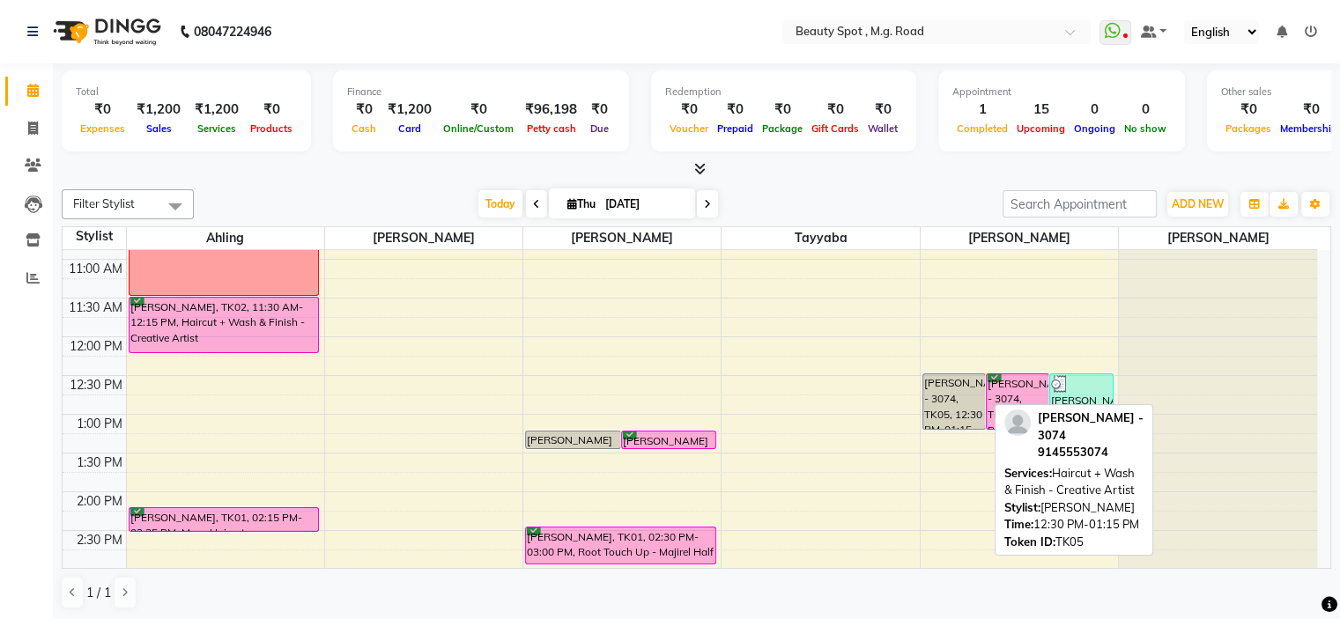
scroll to position [264, 0]
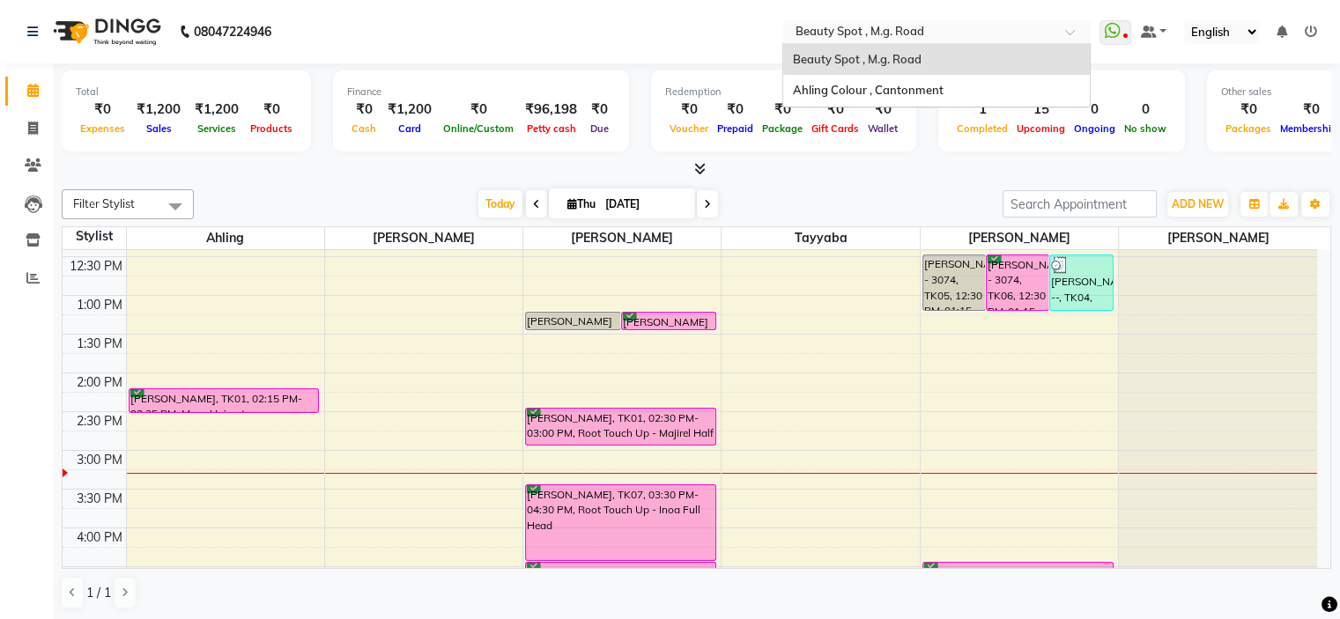
click at [860, 34] on input "text" at bounding box center [918, 34] width 255 height 18
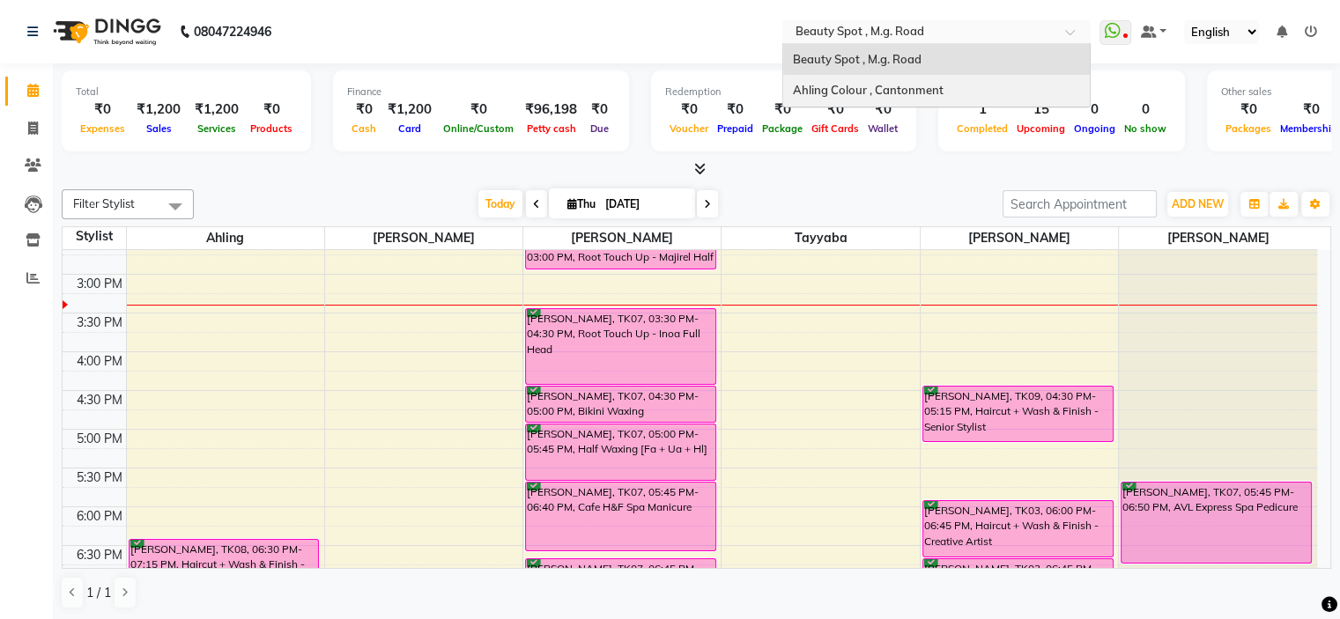
scroll to position [525, 0]
